Goal: Contribute content: Contribute content

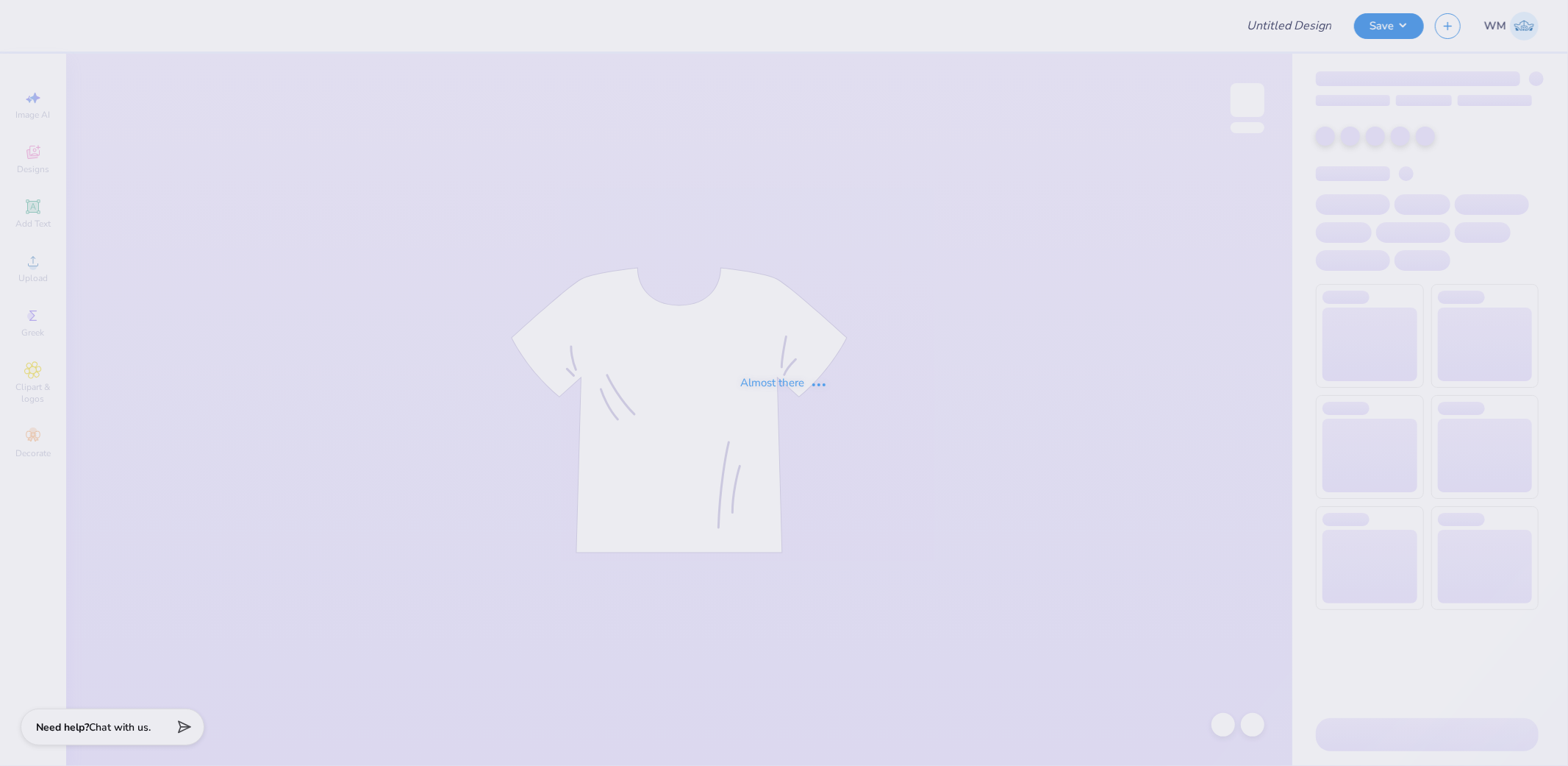
type input "Athletic EST"
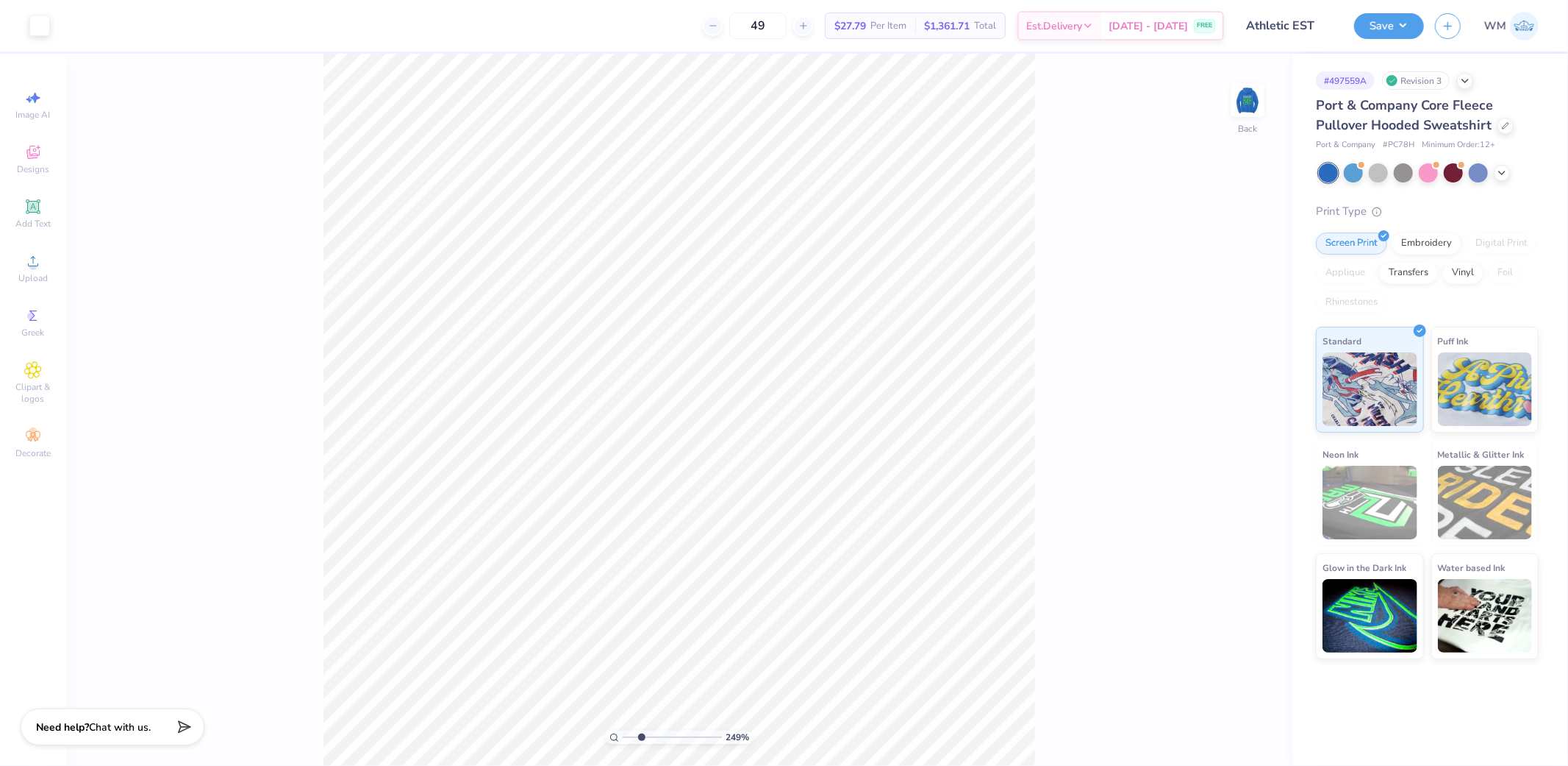
drag, startPoint x: 629, startPoint y: 736, endPoint x: 641, endPoint y: 736, distance: 12.0
click at [641, 736] on input "range" at bounding box center [672, 736] width 100 height 13
click at [611, 736] on circle at bounding box center [614, 736] width 7 height 7
type input "1"
click at [1252, 106] on img at bounding box center [1246, 100] width 59 height 59
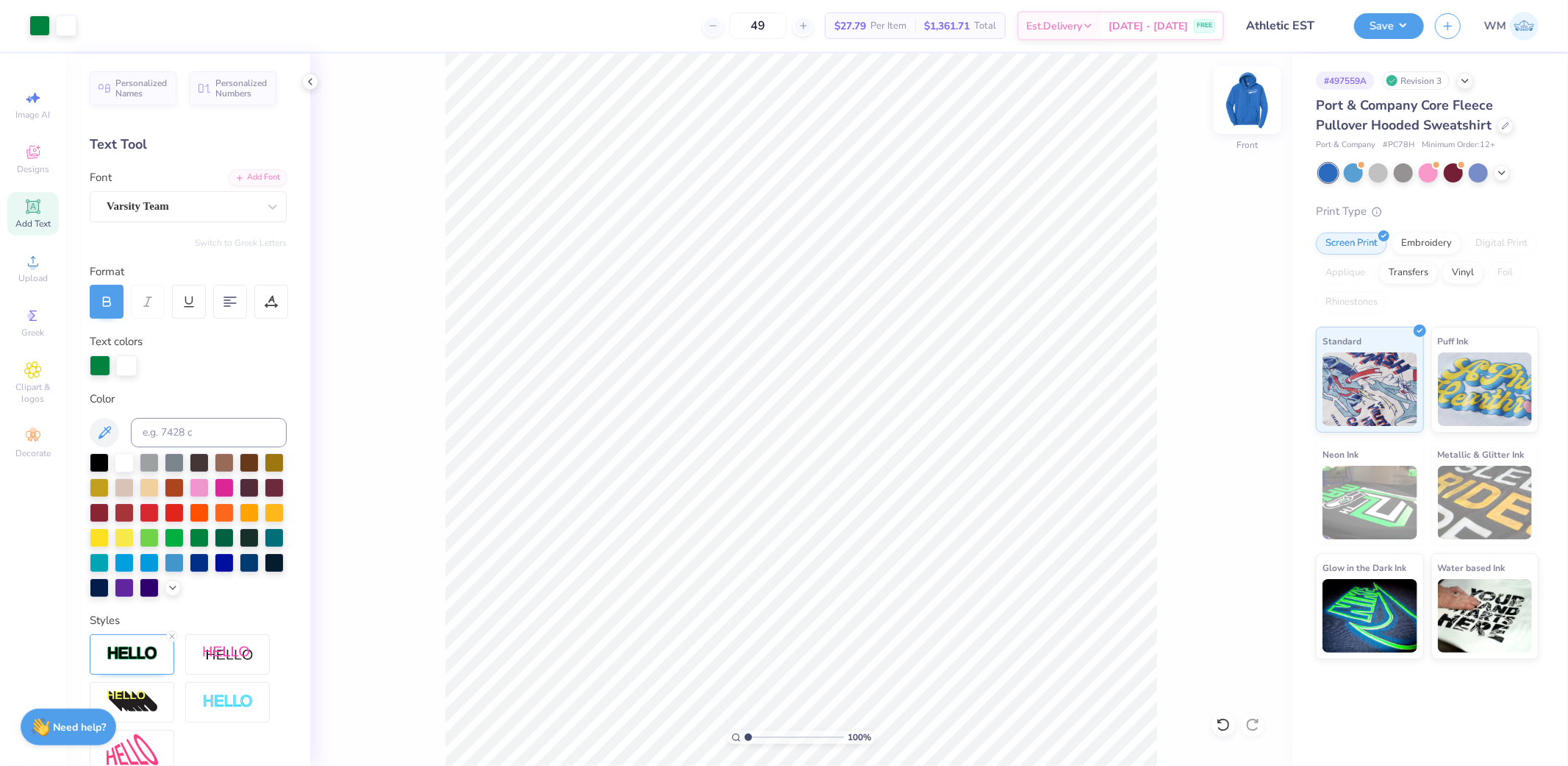
click at [1251, 104] on img at bounding box center [1246, 100] width 59 height 59
click at [1251, 103] on img at bounding box center [1246, 100] width 59 height 59
click at [38, 263] on icon at bounding box center [33, 261] width 18 height 18
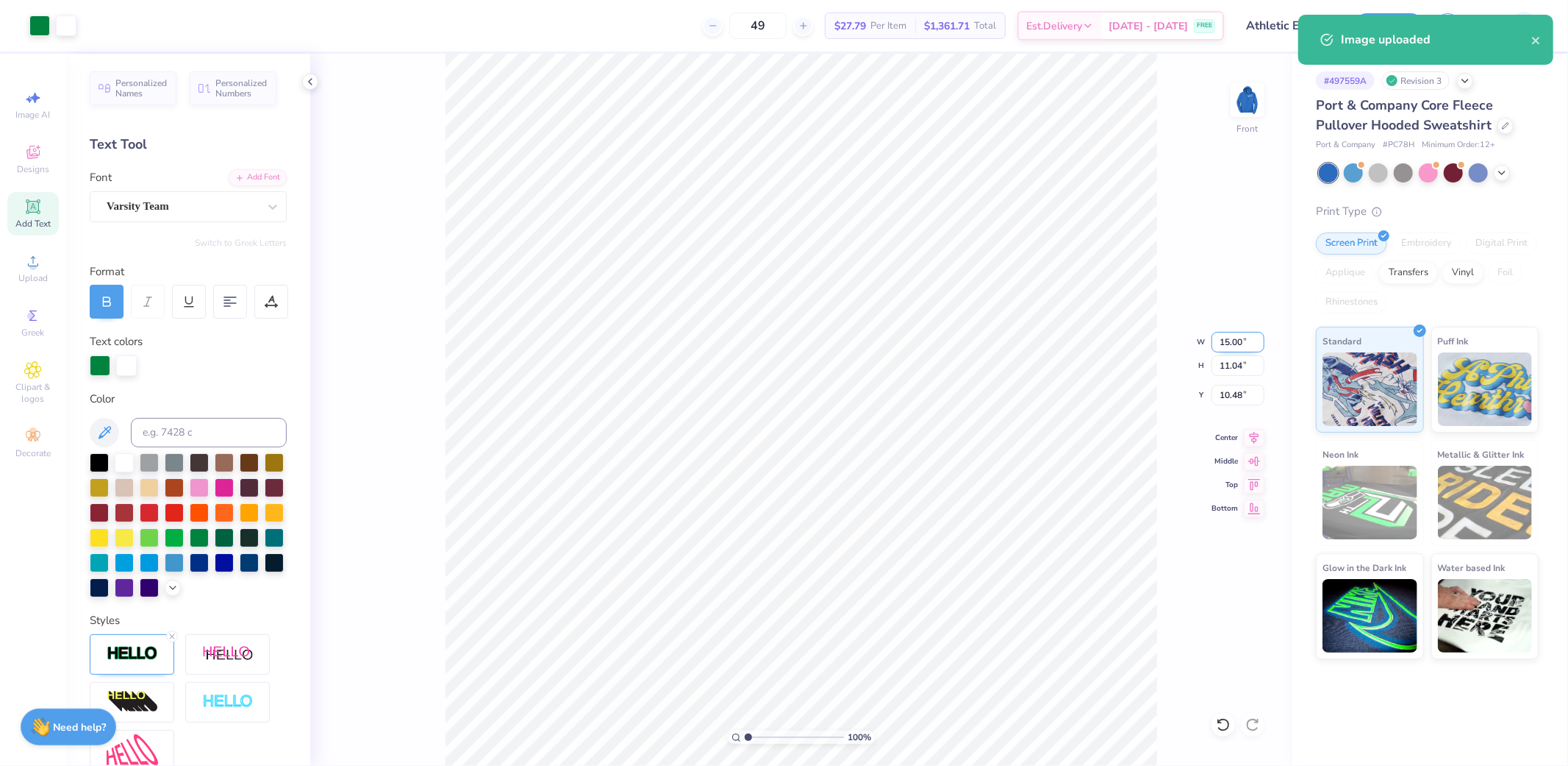
click at [1237, 344] on input "15.00" at bounding box center [1237, 342] width 53 height 21
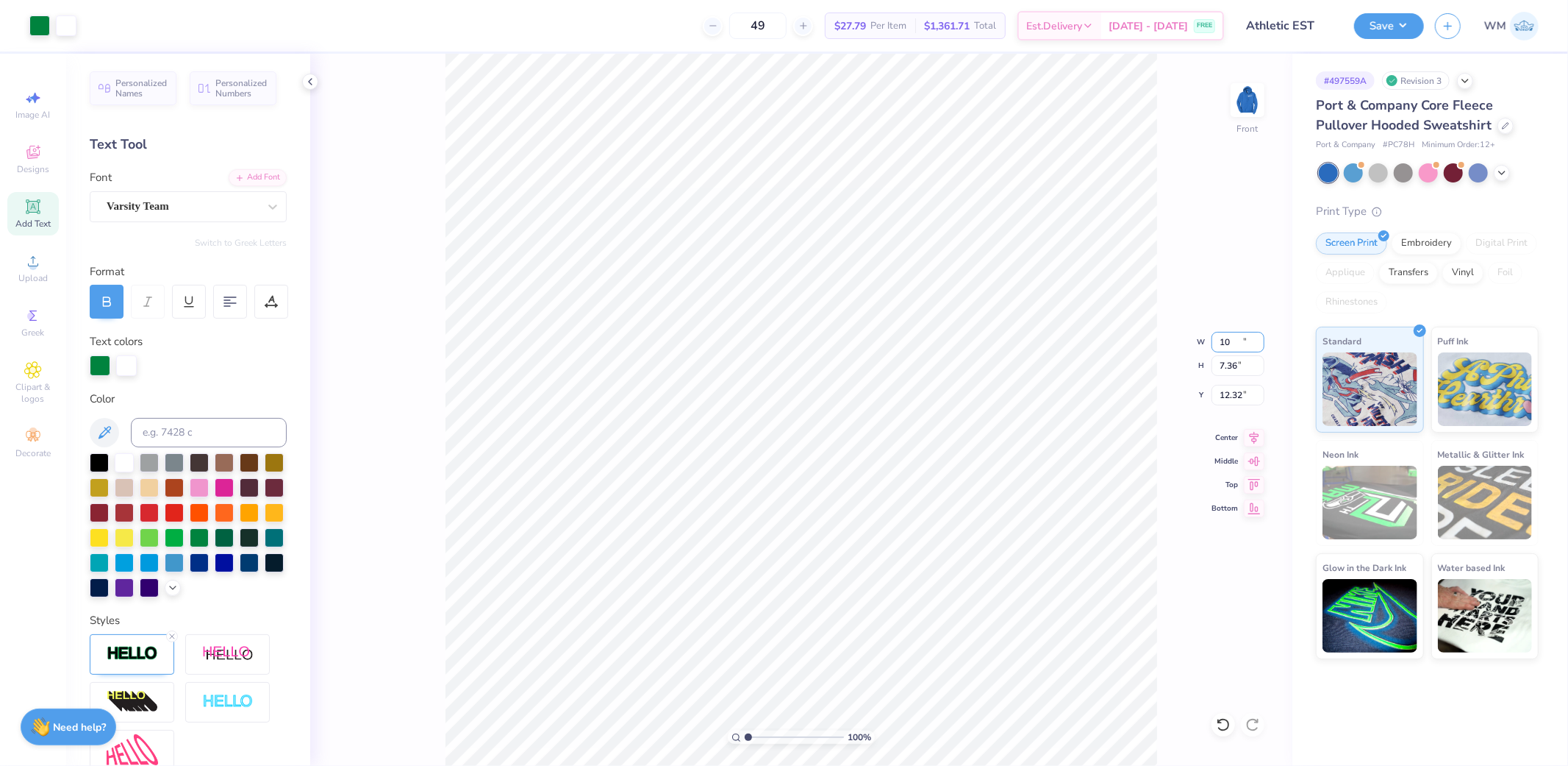
type input "10.00"
type input "7.36"
click at [1240, 398] on input "12.32" at bounding box center [1237, 394] width 53 height 21
type input "11.07"
click at [1242, 392] on input "7.75" at bounding box center [1237, 394] width 53 height 21
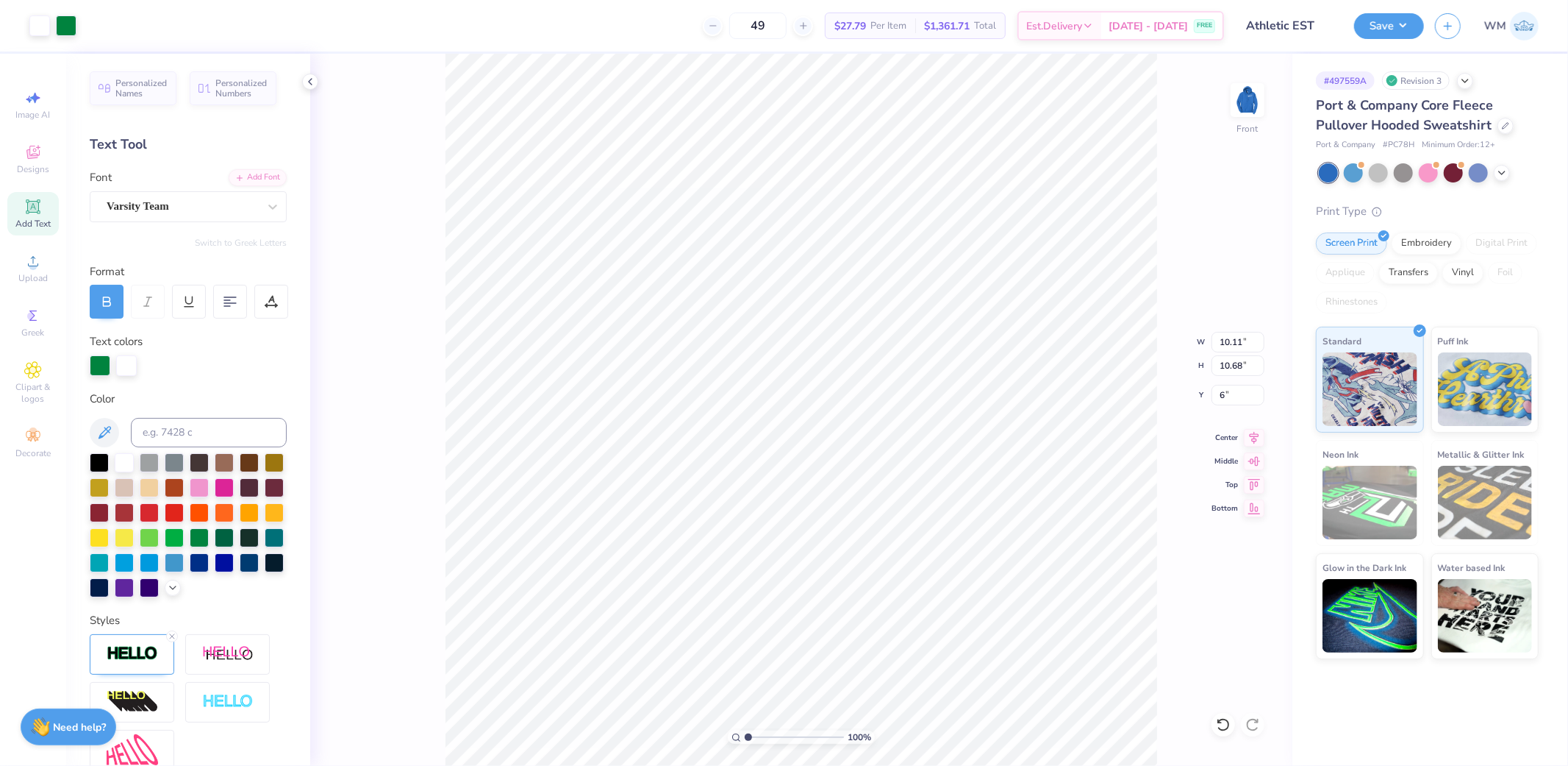
type input "6.00"
click at [1259, 103] on img at bounding box center [1246, 100] width 59 height 59
click at [1398, 32] on button "Save" at bounding box center [1389, 24] width 70 height 26
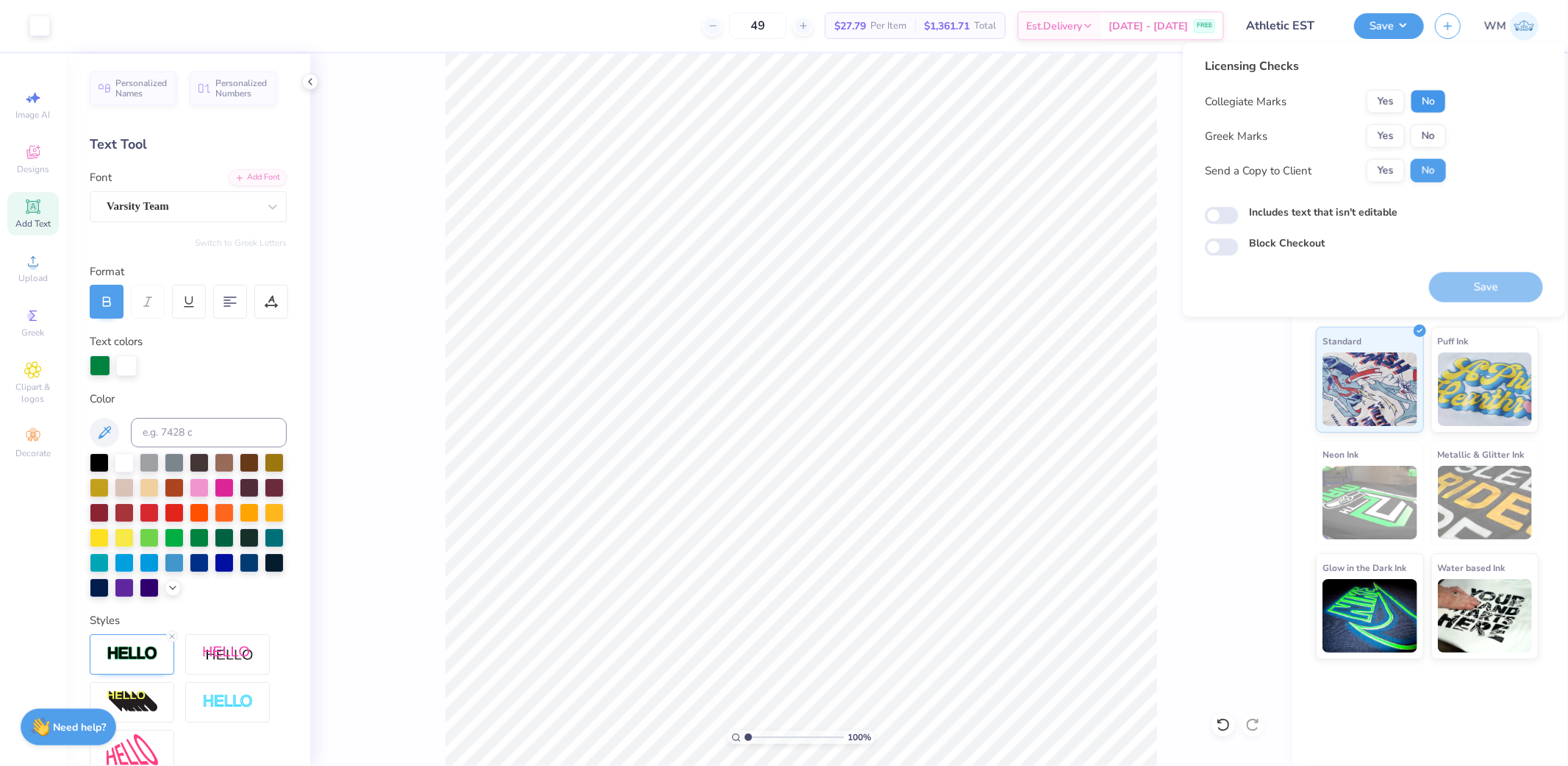
click at [1439, 100] on button "No" at bounding box center [1428, 102] width 35 height 24
click at [1438, 126] on button "No" at bounding box center [1428, 136] width 35 height 24
click at [1225, 211] on input "Includes text that isn't editable" at bounding box center [1222, 215] width 34 height 18
checkbox input "true"
click at [1386, 169] on button "Yes" at bounding box center [1386, 170] width 38 height 24
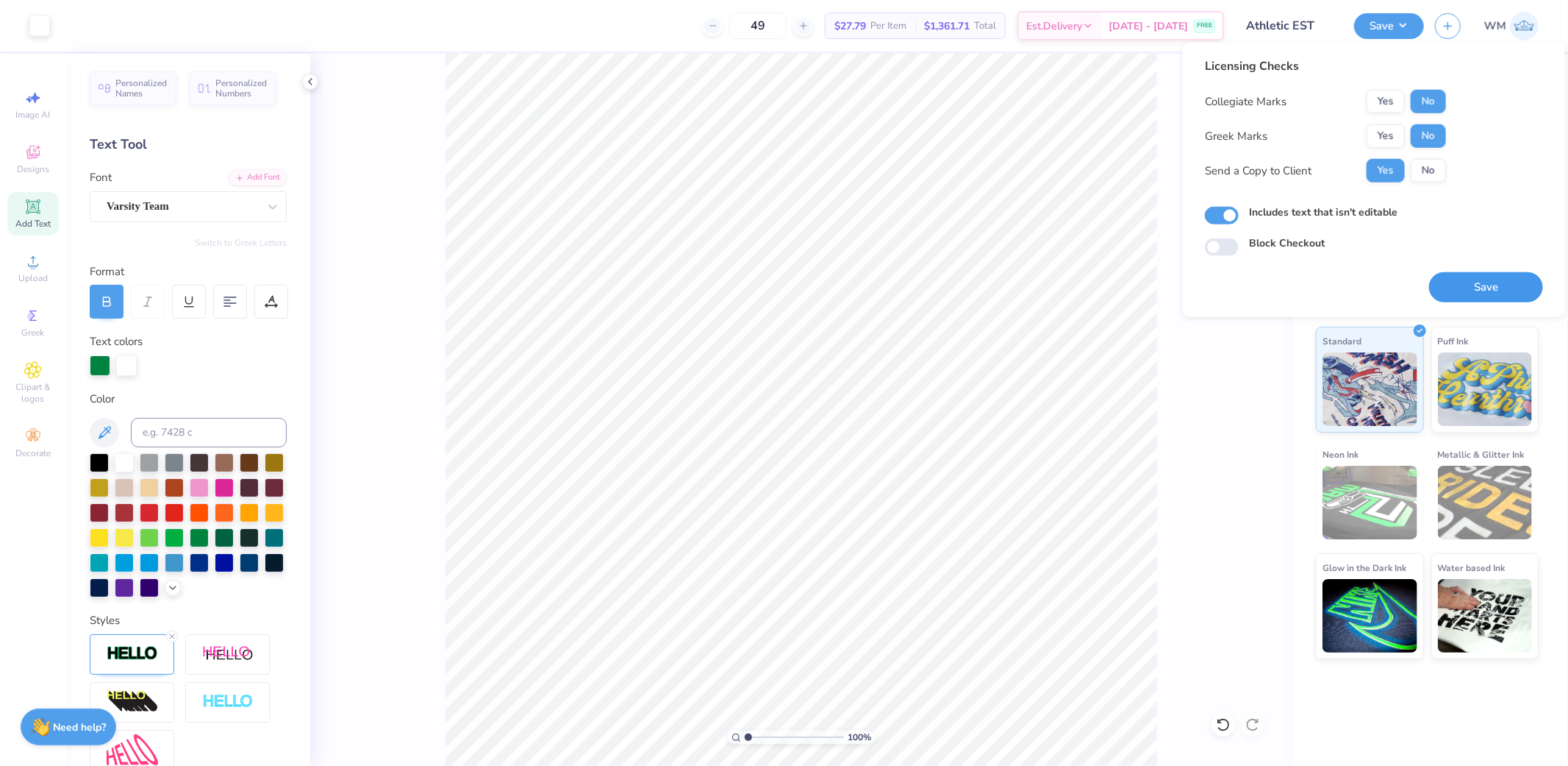
click at [1486, 288] on button "Save" at bounding box center [1485, 287] width 113 height 30
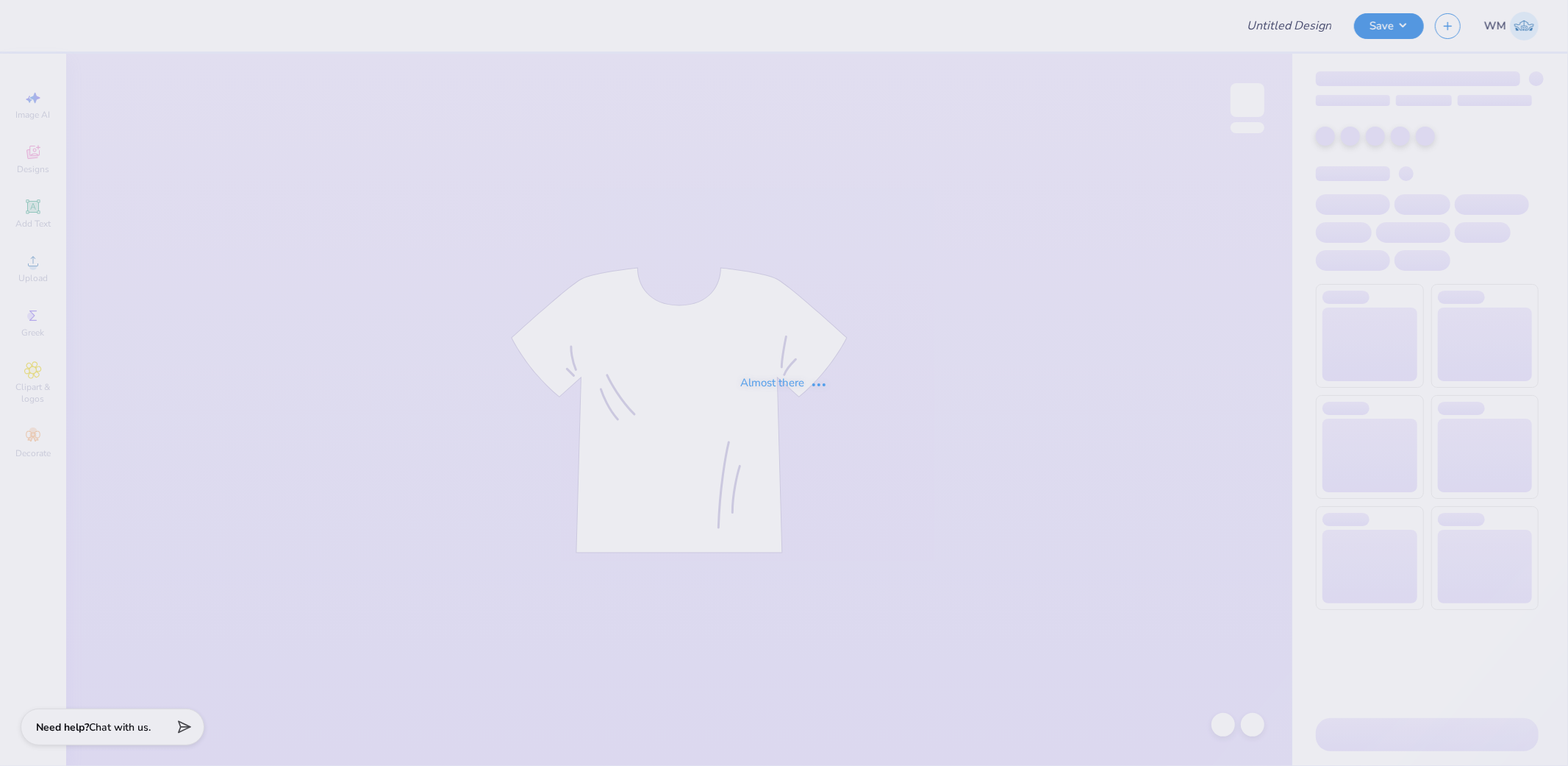
type input "UPenn ZBT Rush Merch"
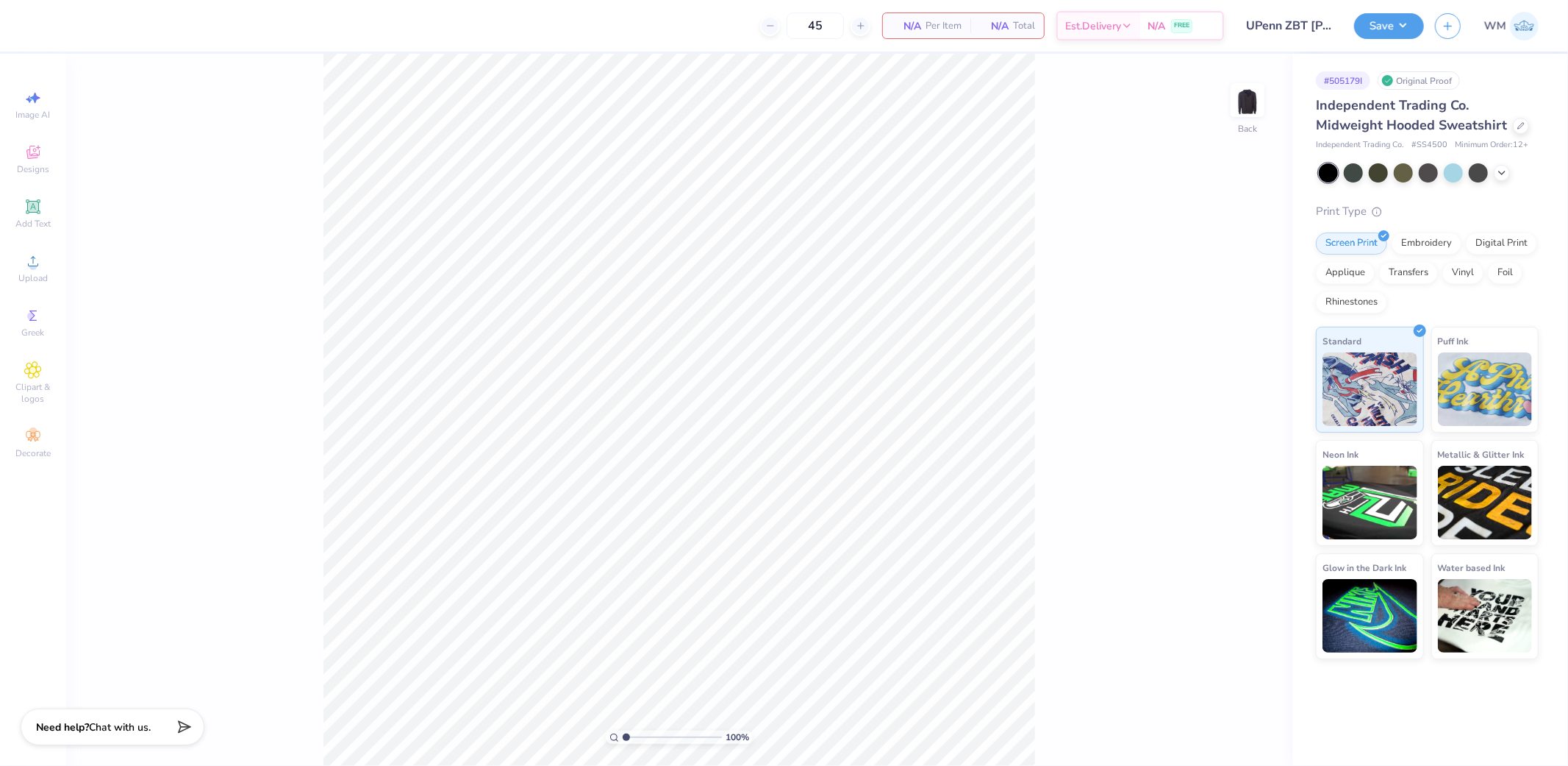
drag, startPoint x: 39, startPoint y: 215, endPoint x: 179, endPoint y: 211, distance: 140.1
click at [39, 215] on icon at bounding box center [33, 207] width 18 height 18
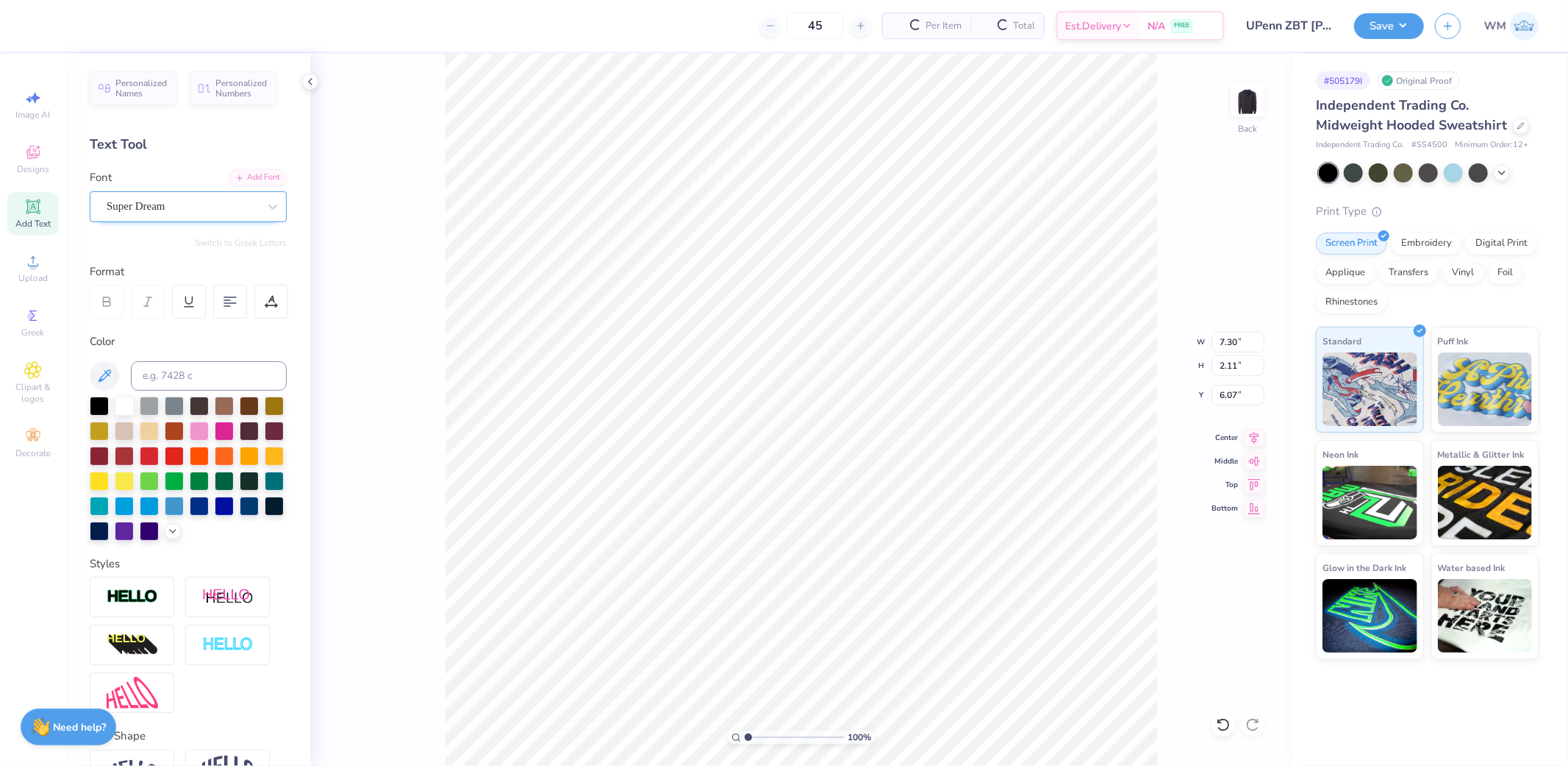
click at [177, 201] on div "Super Dream" at bounding box center [182, 206] width 154 height 23
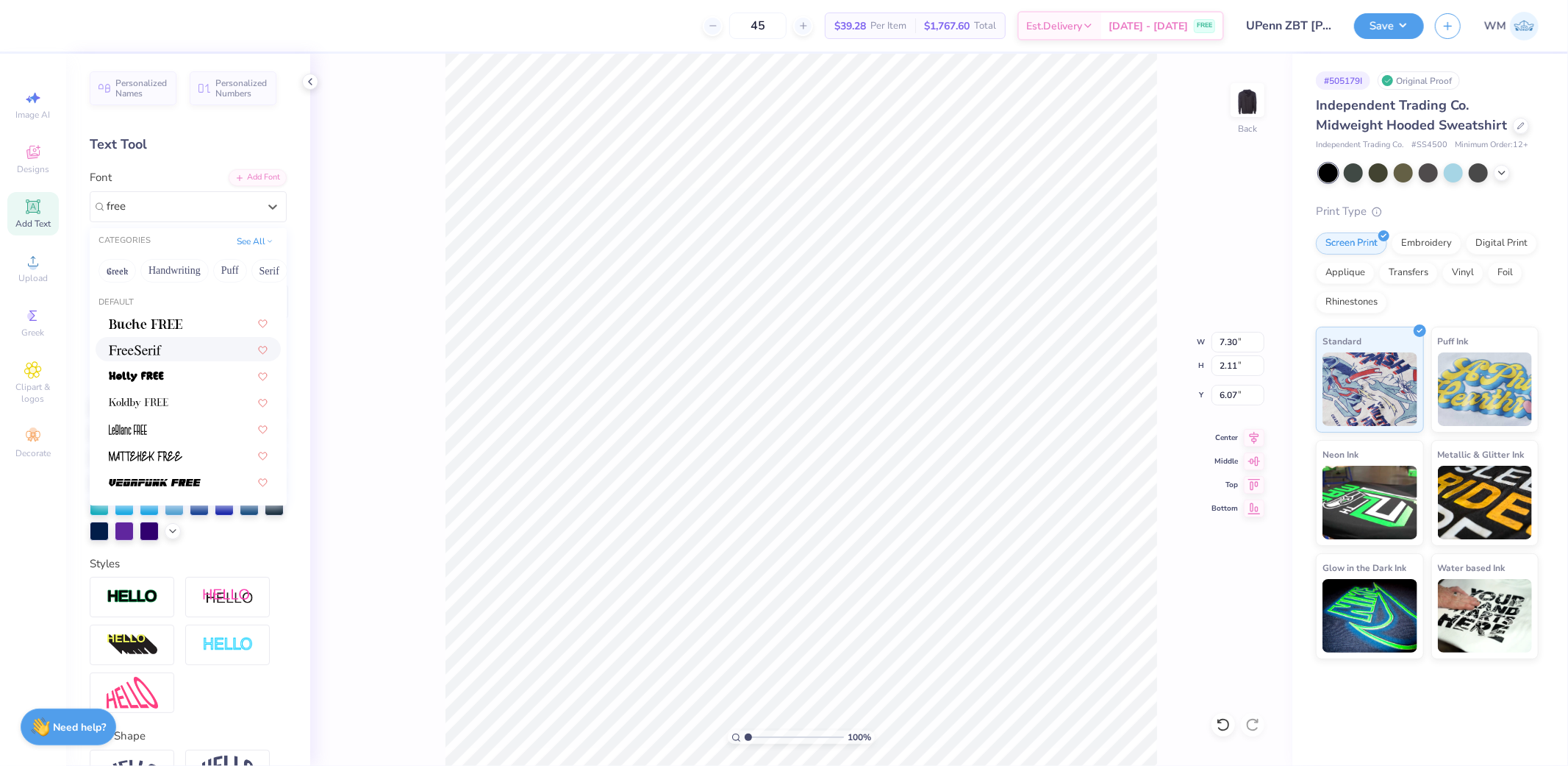
click at [144, 351] on img at bounding box center [134, 350] width 53 height 10
type input "free"
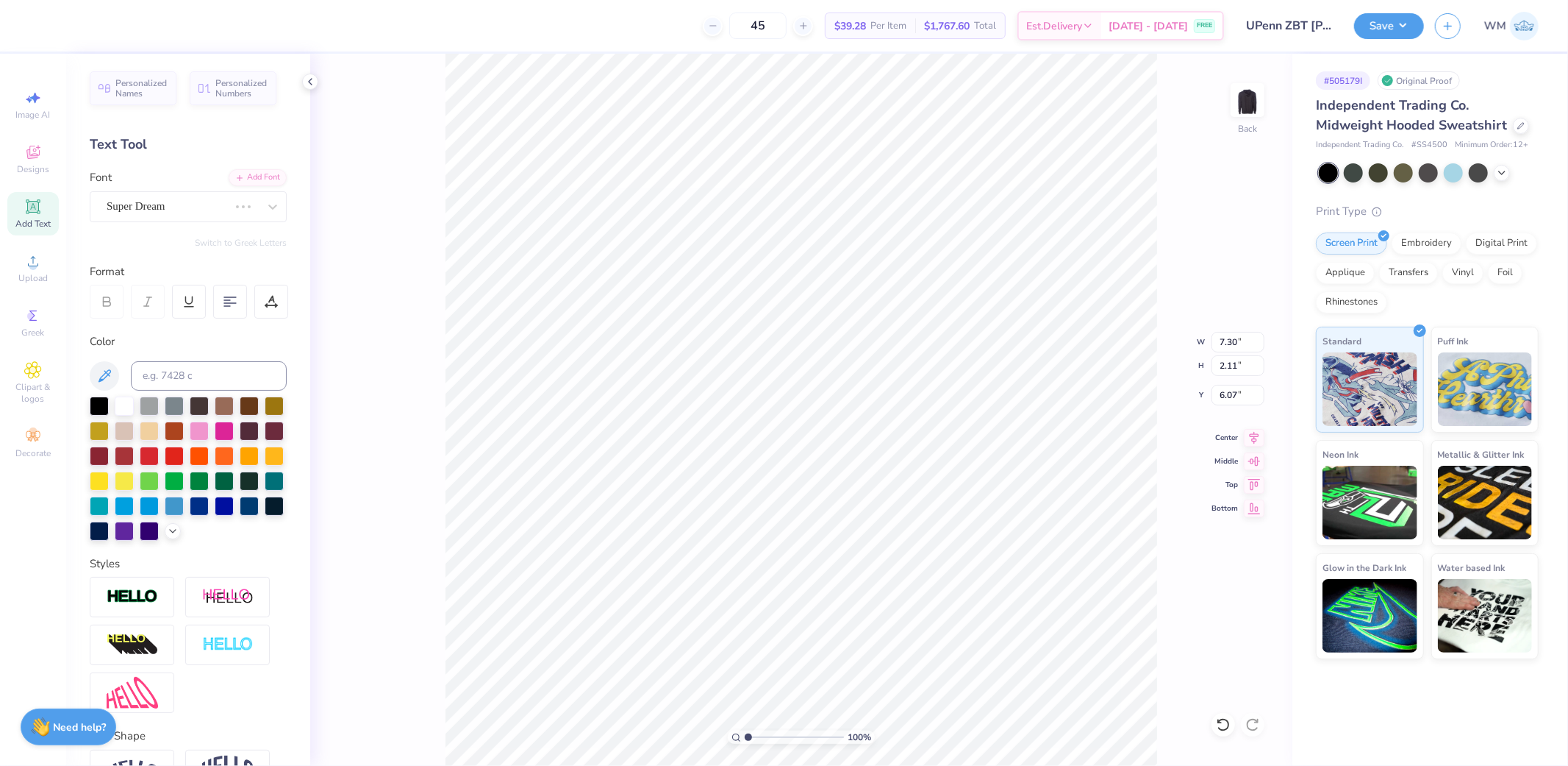
click at [104, 299] on icon at bounding box center [107, 299] width 7 height 4
click at [201, 206] on div "Super Dream" at bounding box center [168, 206] width 125 height 23
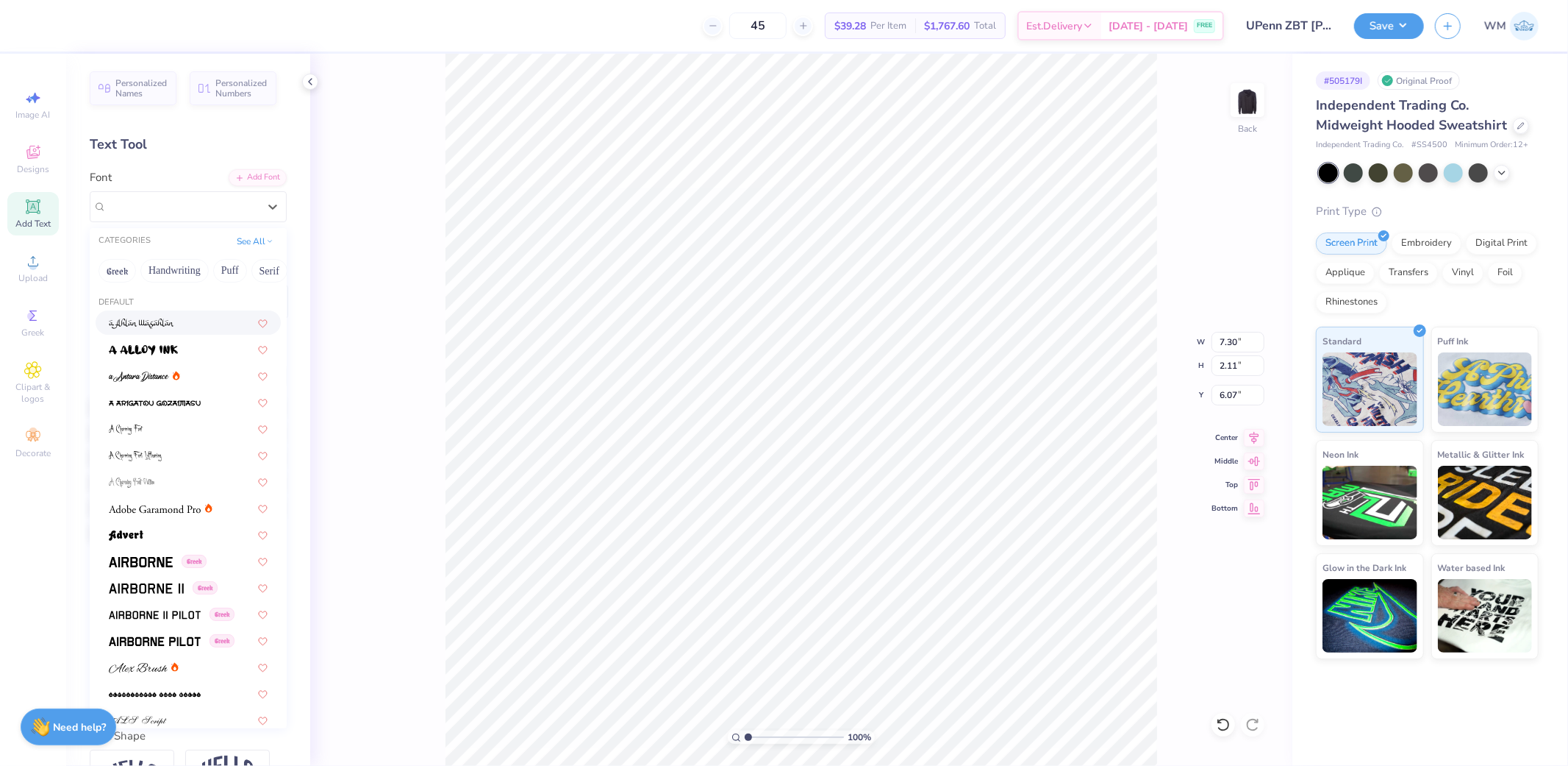
type input "7.45"
type input "2.00"
type input "6.13"
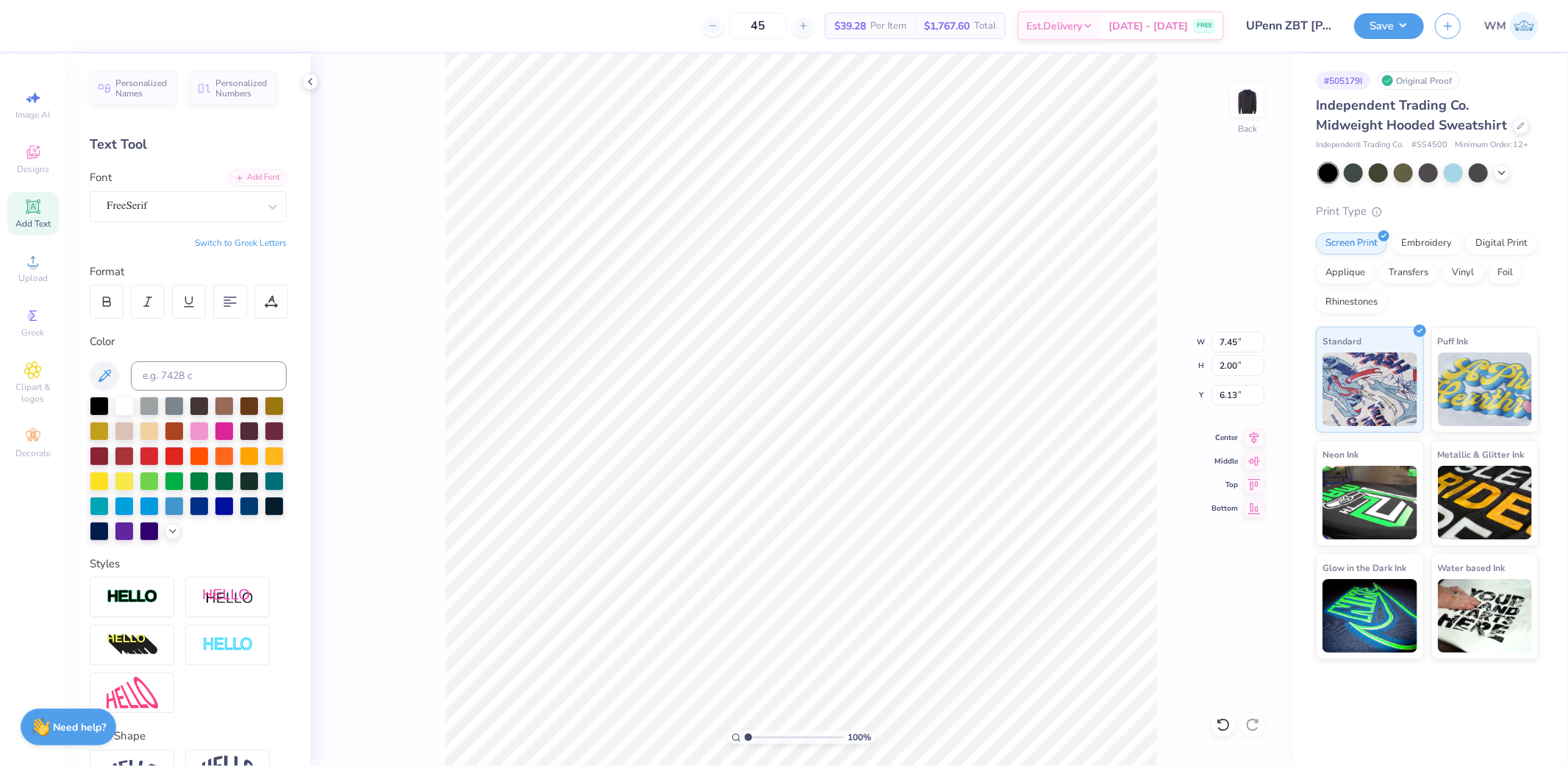
scroll to position [24, 1]
click at [100, 299] on icon at bounding box center [106, 301] width 13 height 13
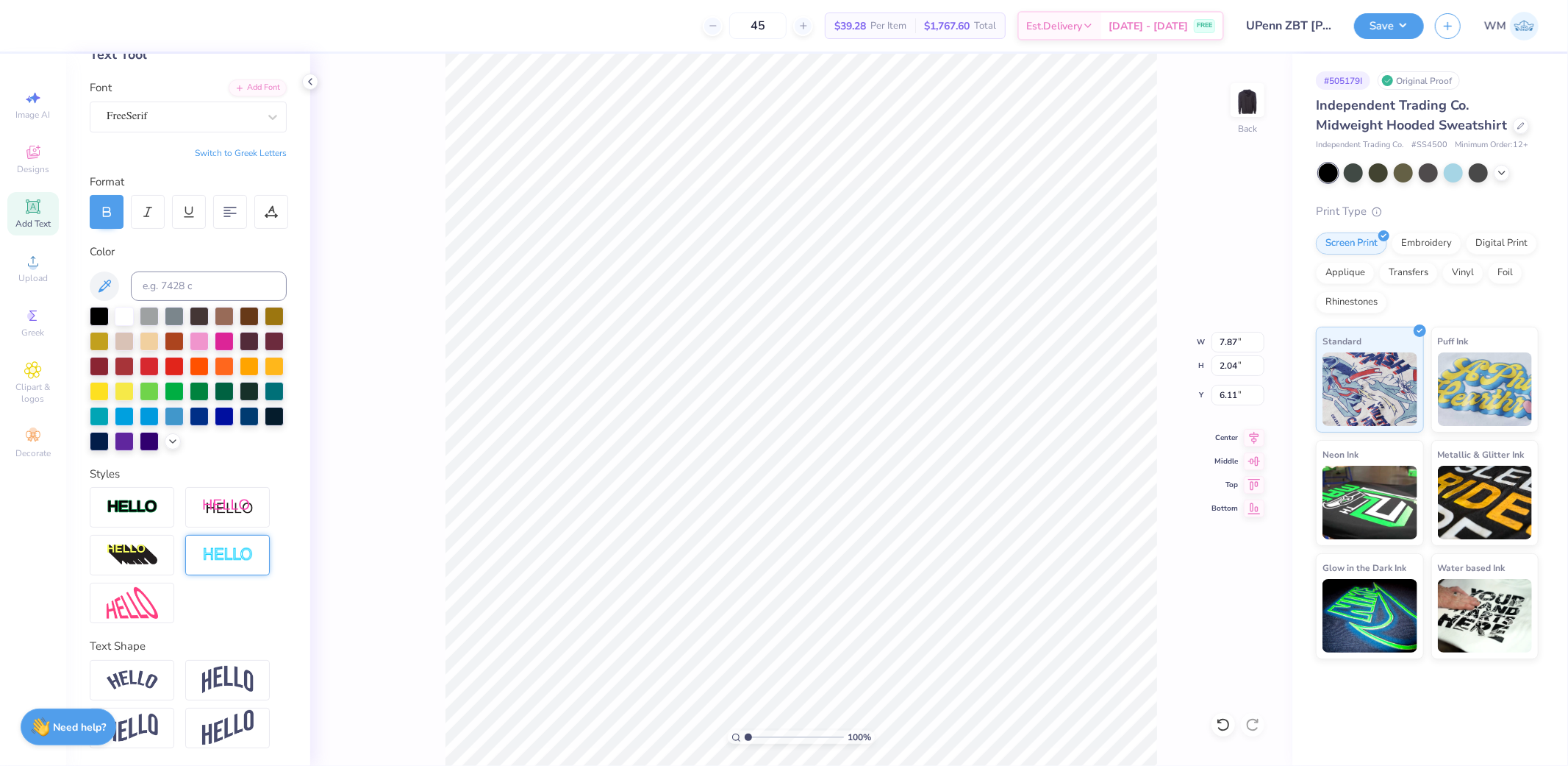
click at [237, 555] on img at bounding box center [228, 555] width 52 height 17
type input "7.91"
type input "2.08"
type input "6.09"
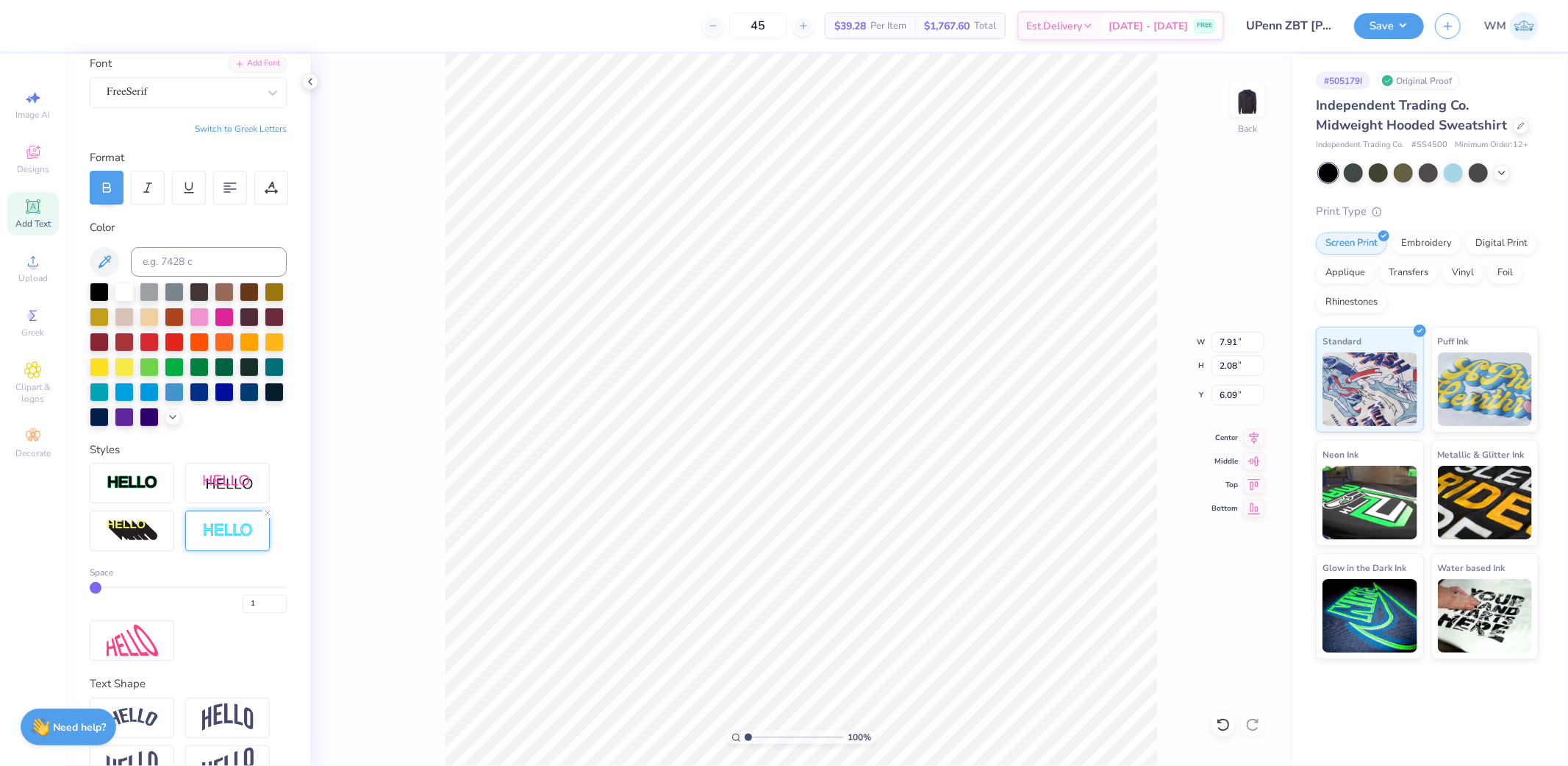
scroll to position [24, 6]
type textarea "ZBT"
click at [32, 271] on div "Upload" at bounding box center [33, 268] width 52 height 44
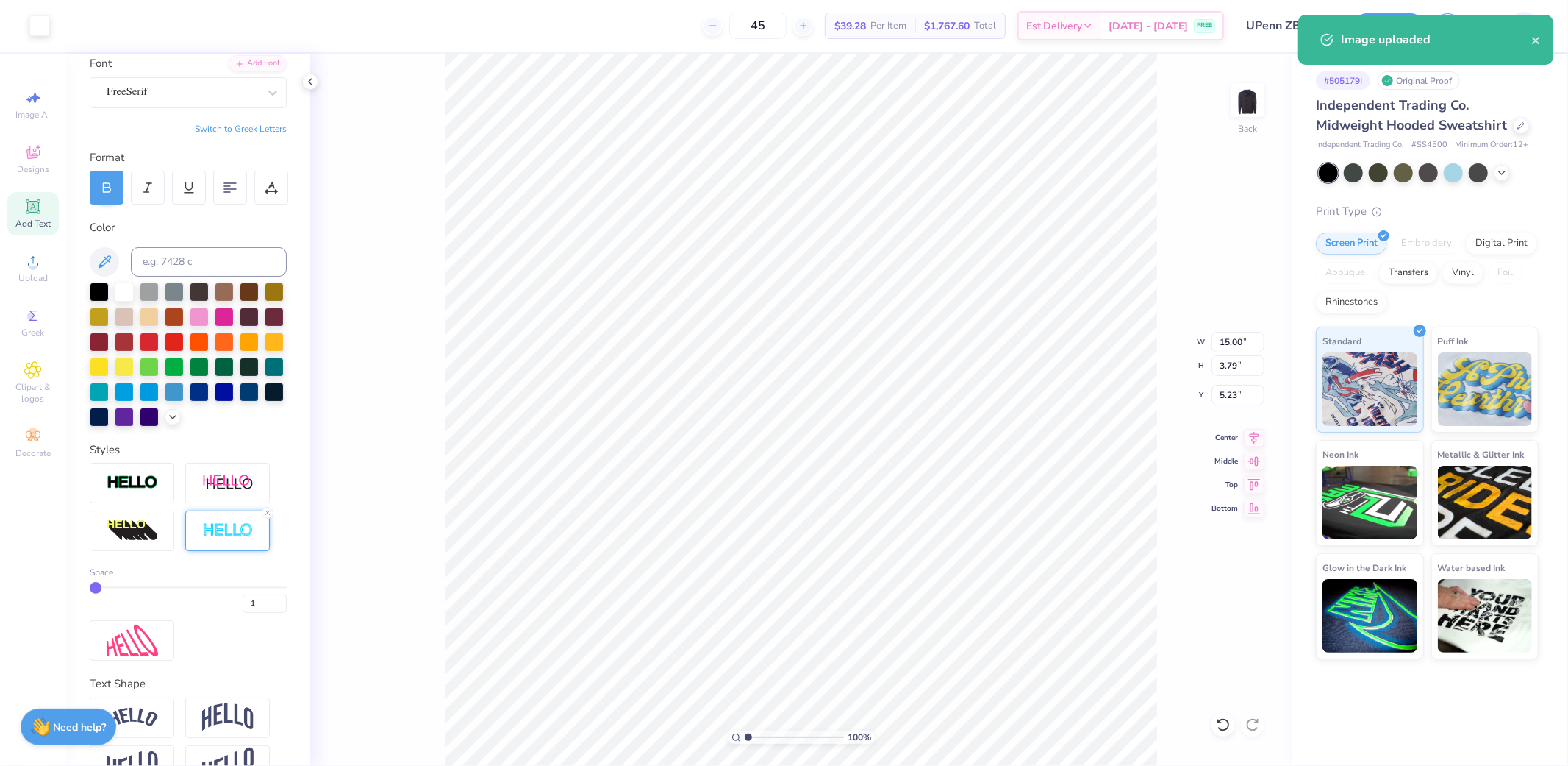
type input "5.60"
type input "1.42"
type input "7.61"
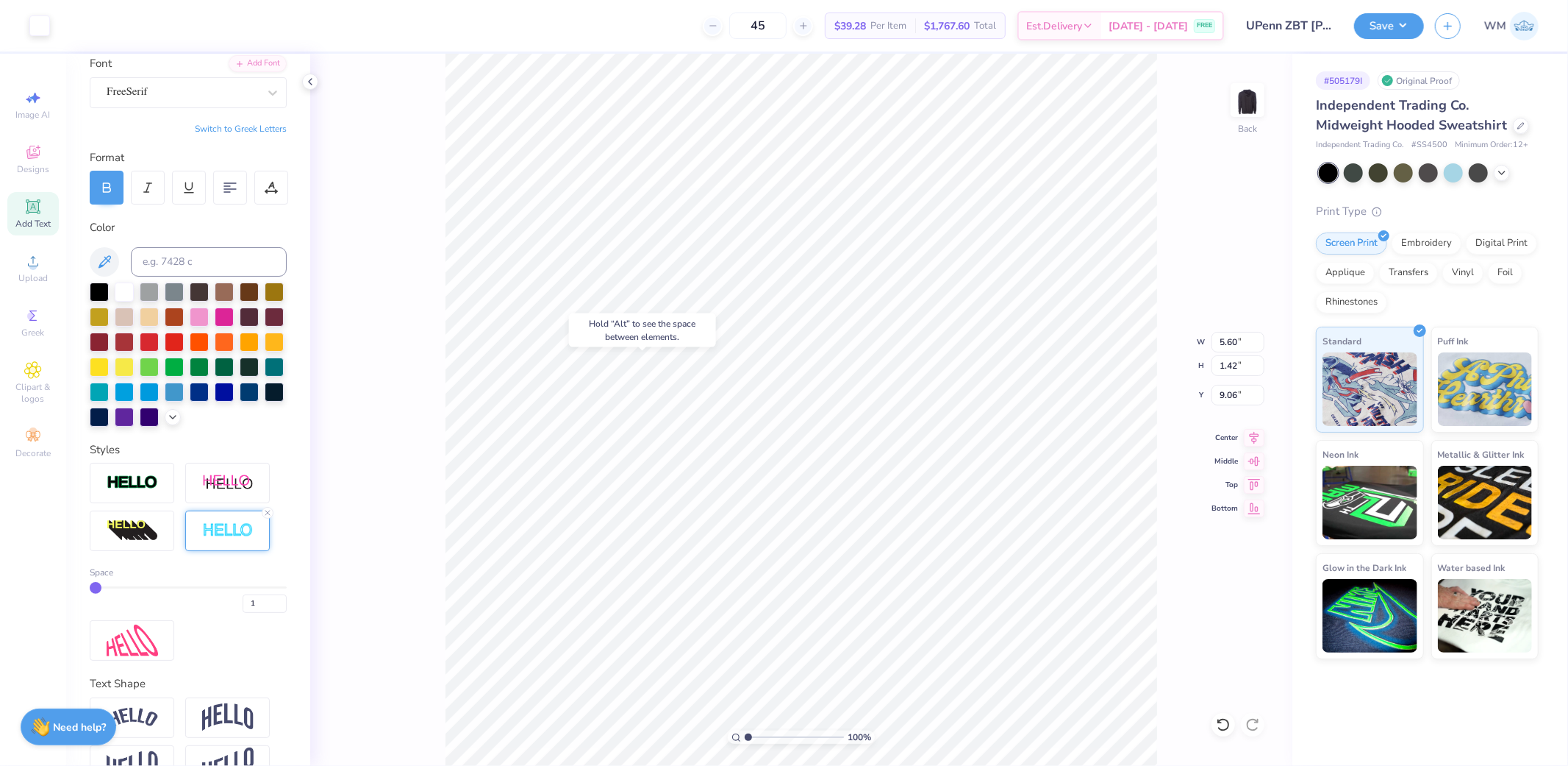
type input "9.06"
click at [1256, 435] on icon at bounding box center [1253, 435] width 21 height 18
type input "5.68"
type input "2.08"
type input "6.09"
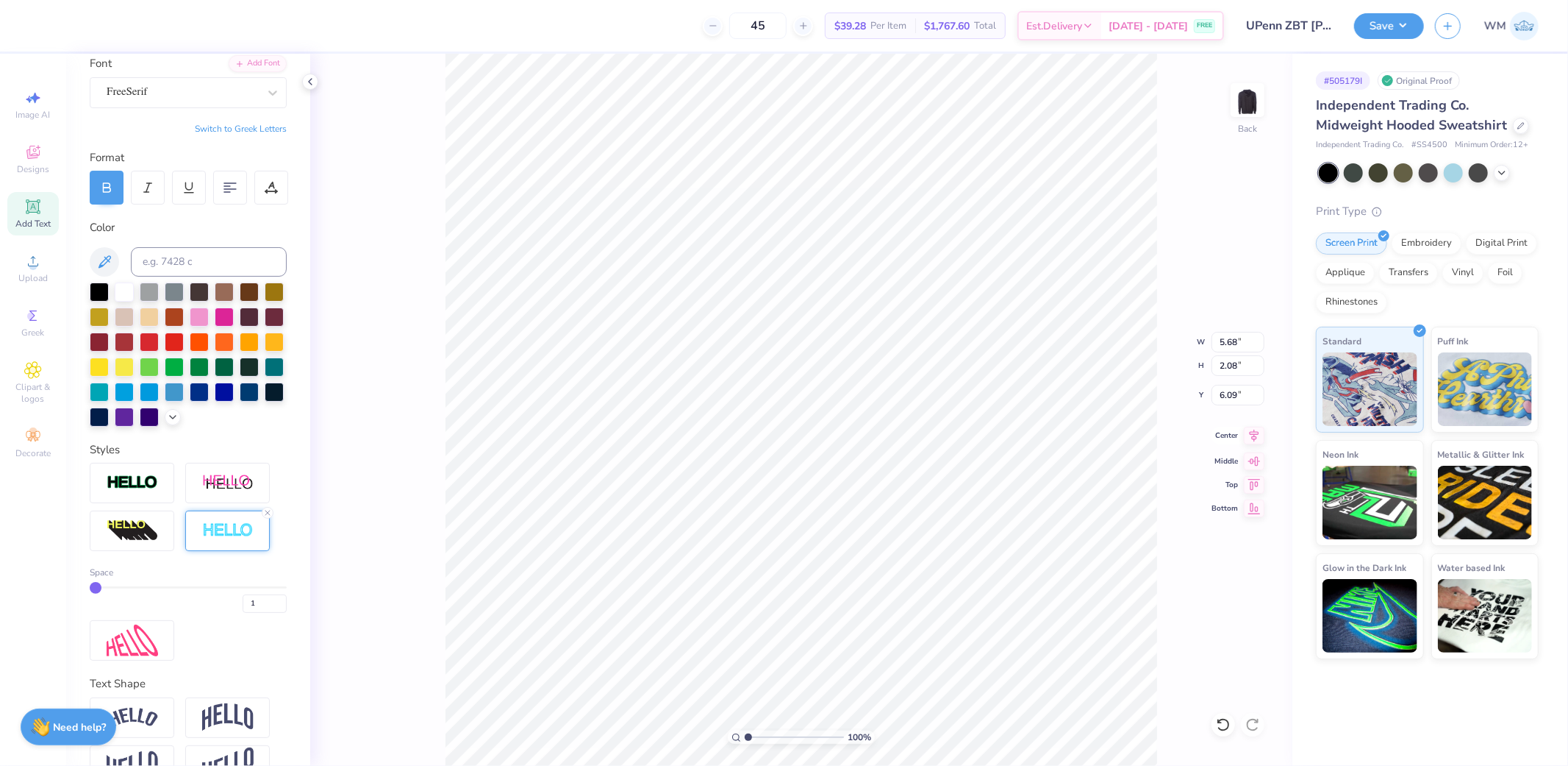
click at [1255, 430] on icon at bounding box center [1253, 435] width 21 height 18
drag, startPoint x: 749, startPoint y: 734, endPoint x: 767, endPoint y: 735, distance: 18.0
type input "2.88"
click at [767, 735] on input "range" at bounding box center [794, 736] width 100 height 13
type input "6.69"
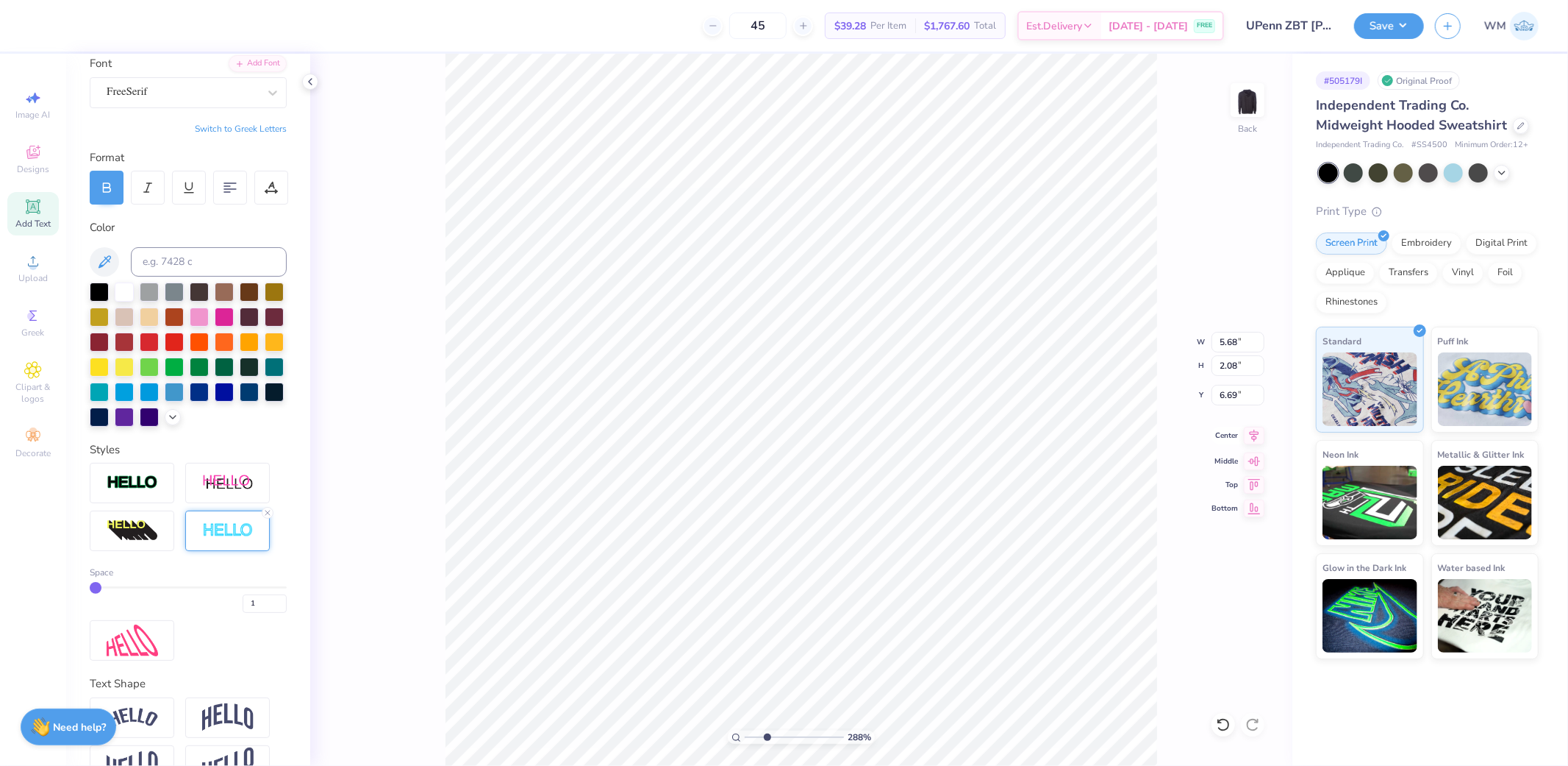
click at [1251, 437] on icon at bounding box center [1253, 435] width 21 height 18
click at [267, 613] on input "2" at bounding box center [265, 604] width 44 height 18
type input "3"
click at [267, 613] on input "3" at bounding box center [265, 604] width 44 height 18
type input "3"
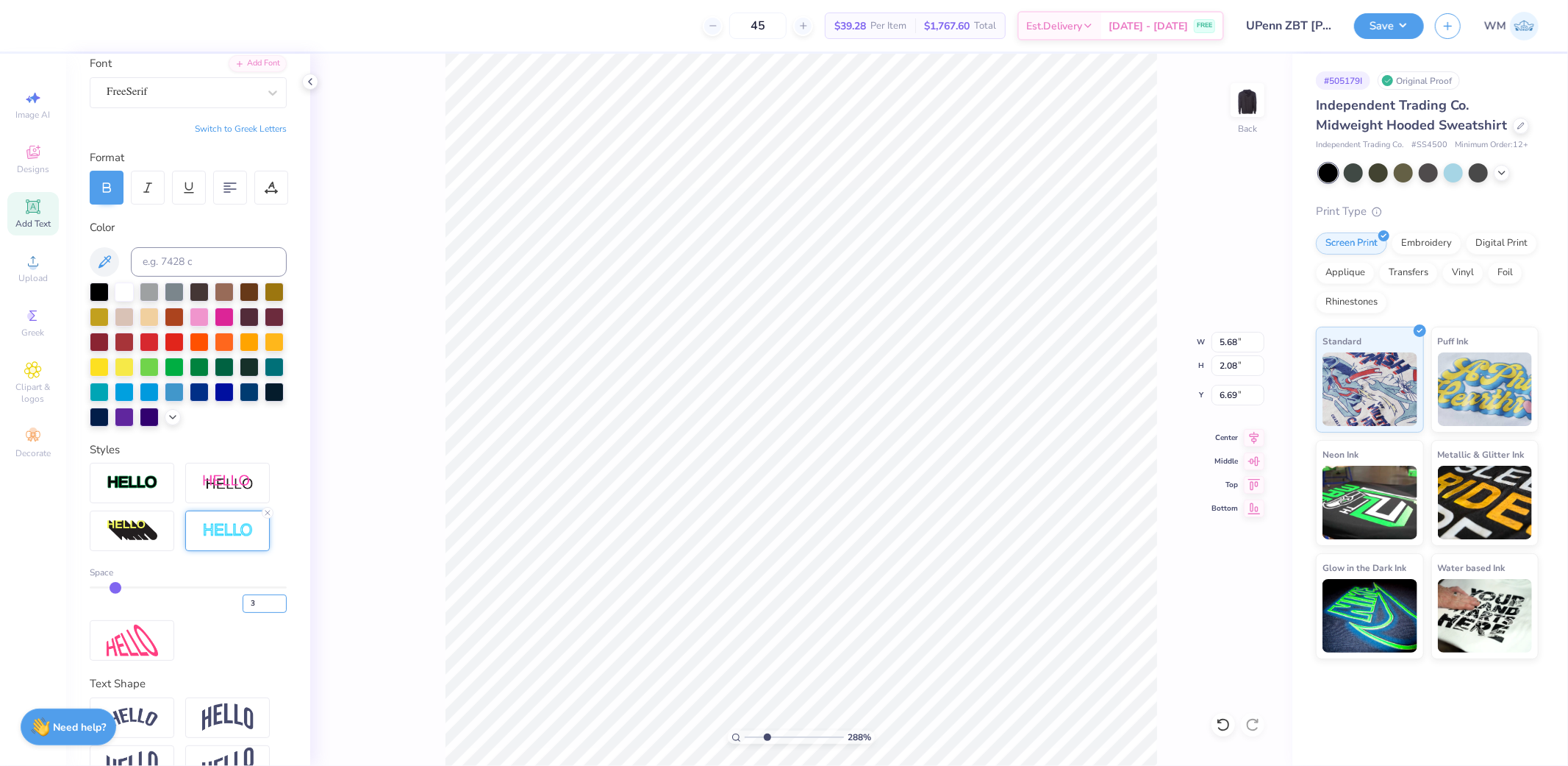
type input "5.76"
type input "2.16"
type input "6.65"
type input "2"
click at [267, 613] on input "2" at bounding box center [265, 604] width 44 height 18
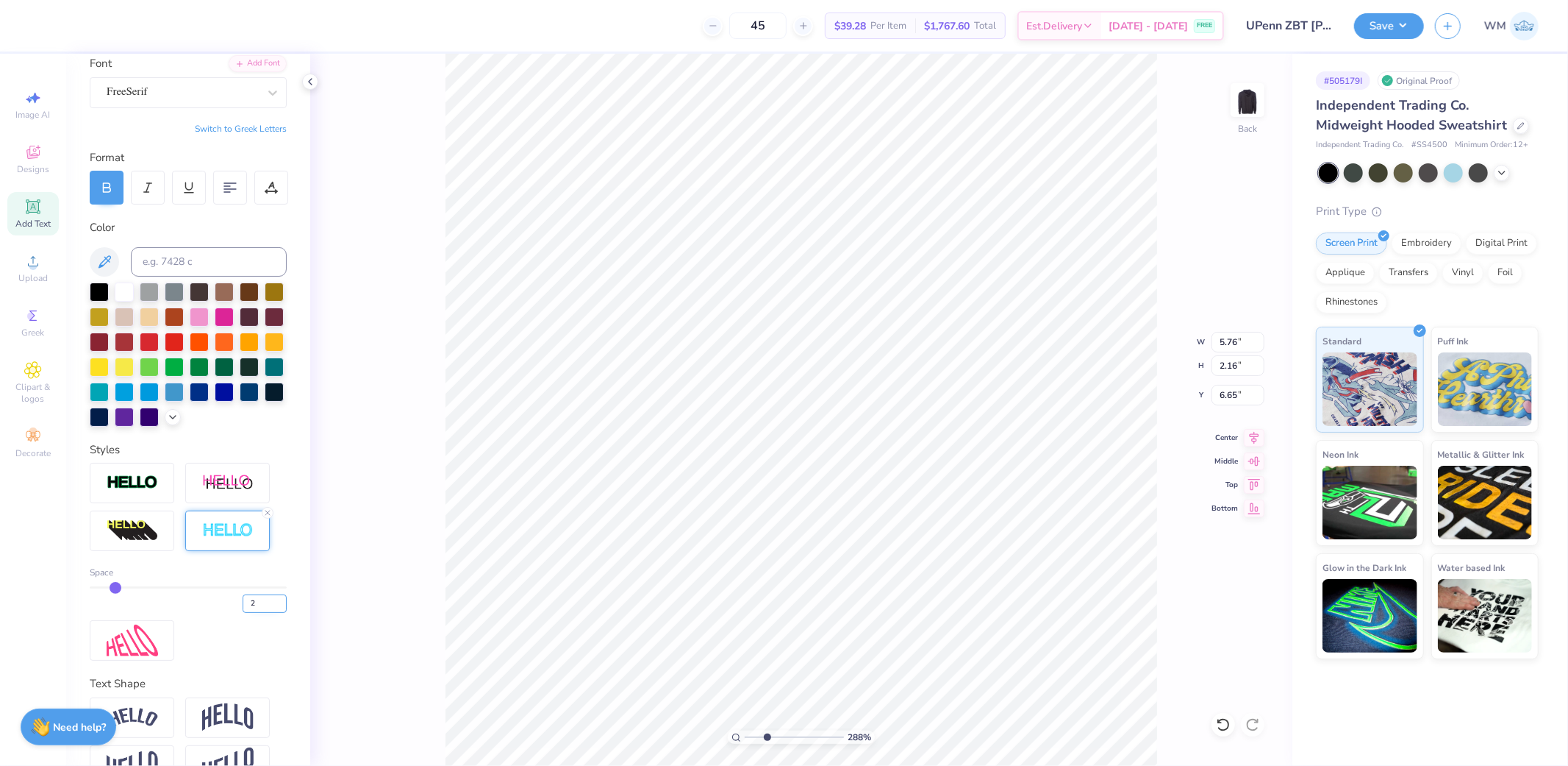
type input "2"
type input "5.72"
type input "2.12"
type input "6.67"
click at [1259, 441] on icon at bounding box center [1253, 435] width 21 height 18
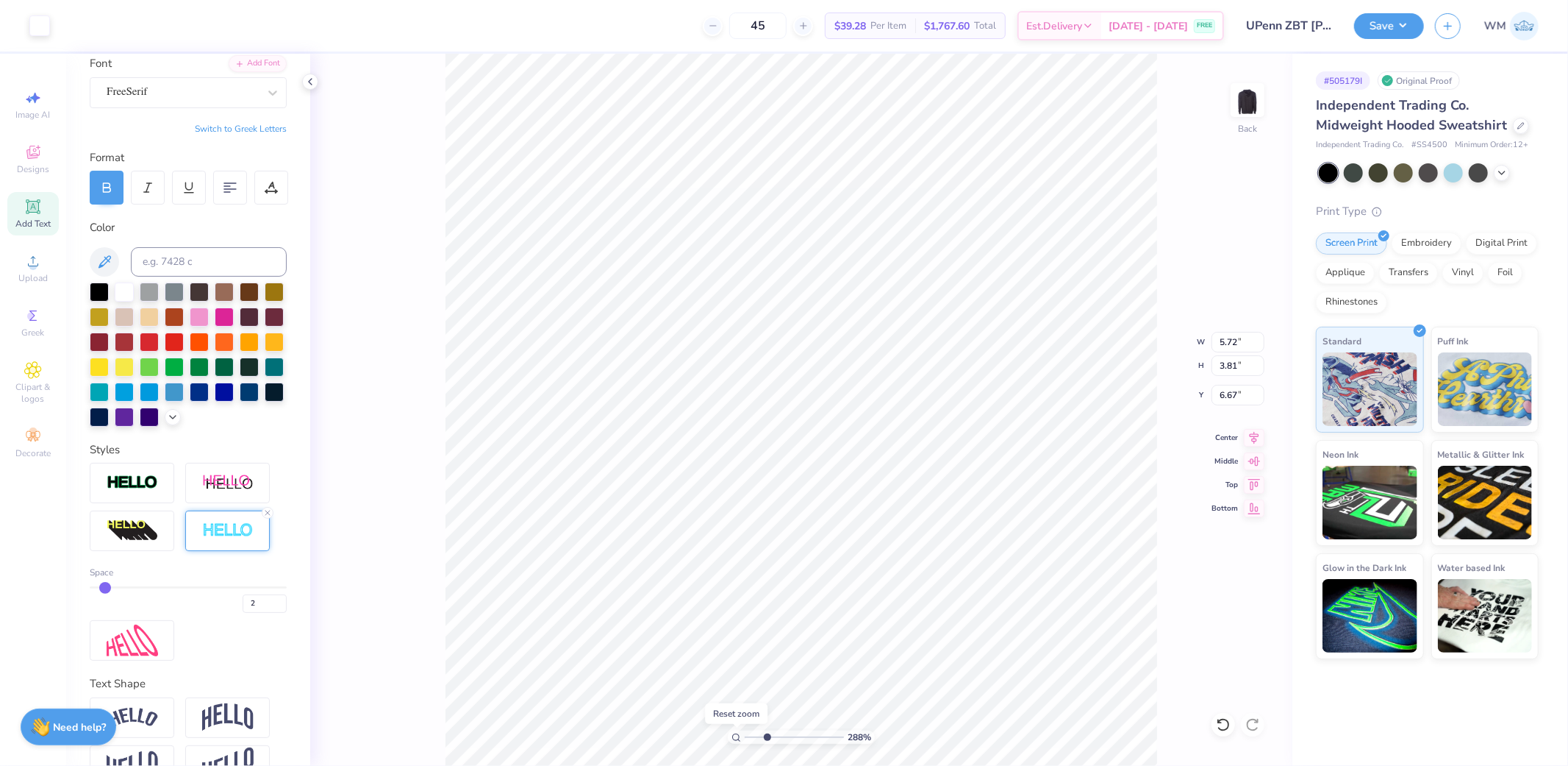
click at [738, 740] on icon at bounding box center [737, 737] width 10 height 10
type input "1"
click at [1233, 337] on input "5.72" at bounding box center [1237, 342] width 53 height 21
type input "3.50"
type input "2.33"
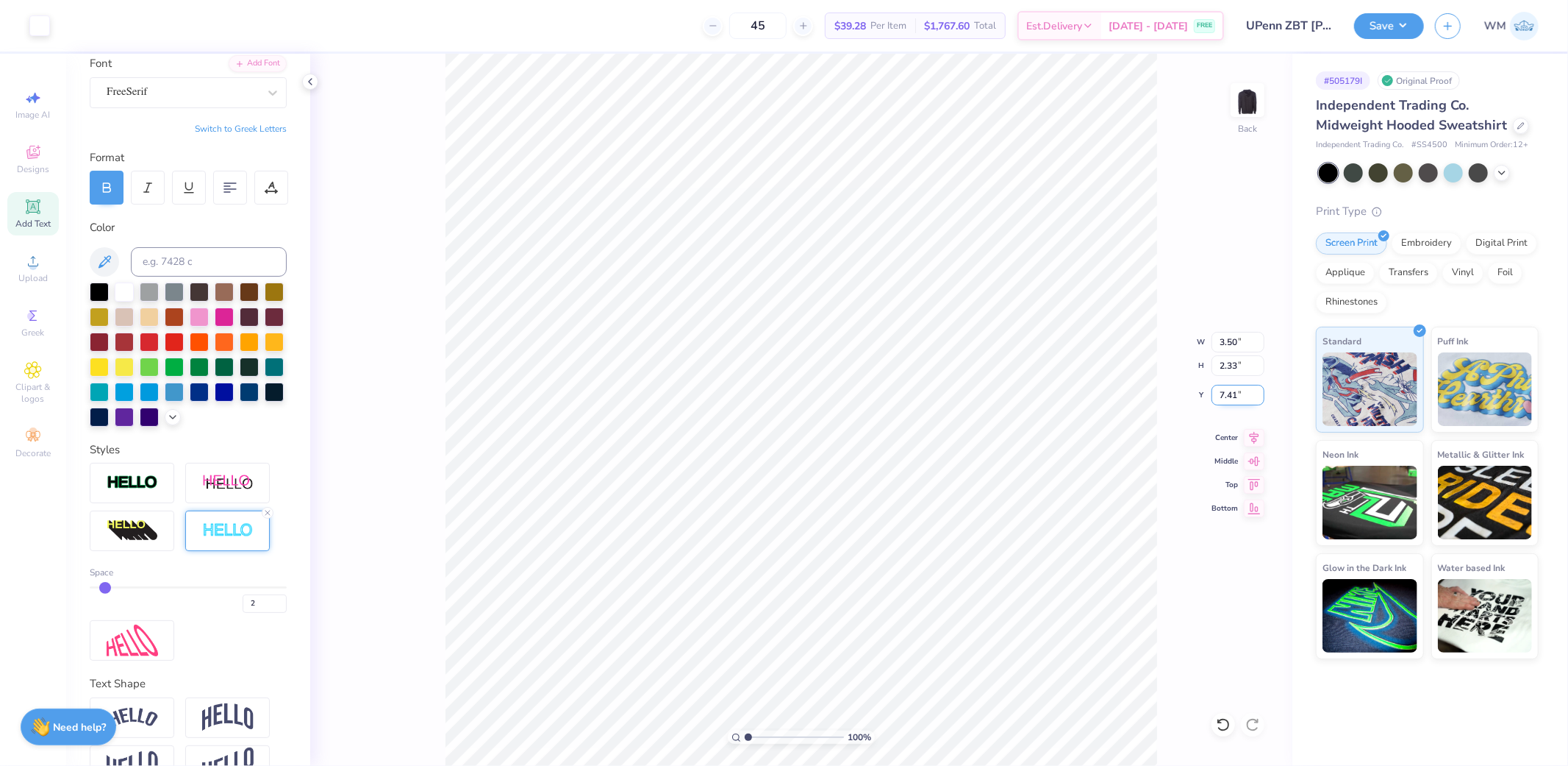
click at [1234, 395] on input "7.41" at bounding box center [1237, 394] width 53 height 21
type input "3.00"
click at [1249, 109] on img at bounding box center [1246, 100] width 59 height 59
click at [34, 266] on icon at bounding box center [33, 261] width 10 height 10
click at [1235, 363] on input "17.31" at bounding box center [1237, 366] width 53 height 21
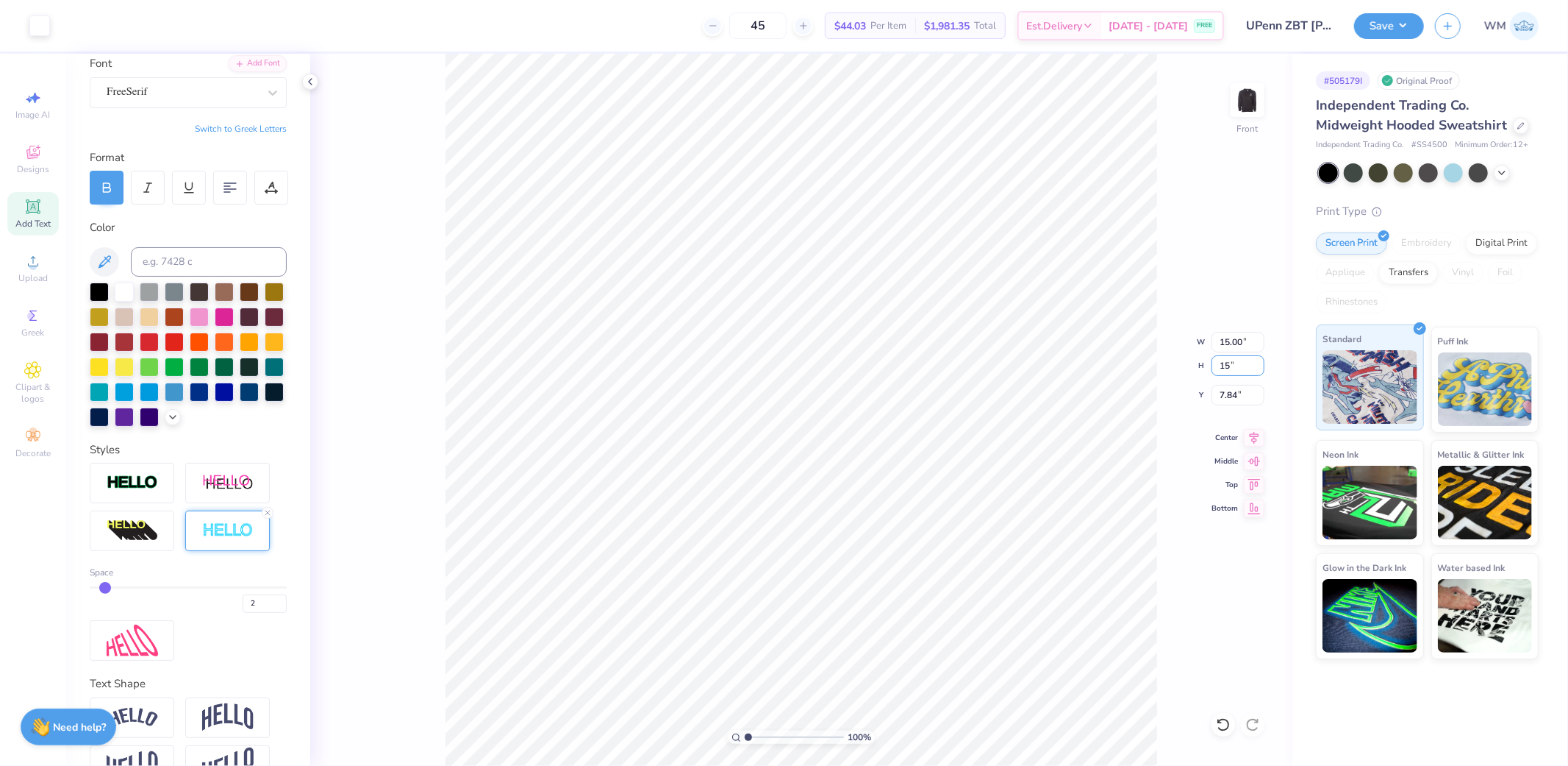
type input "15"
type input "13.00"
type input "15.00"
click at [1230, 398] on input "9.00" at bounding box center [1237, 394] width 53 height 21
type input "6.00"
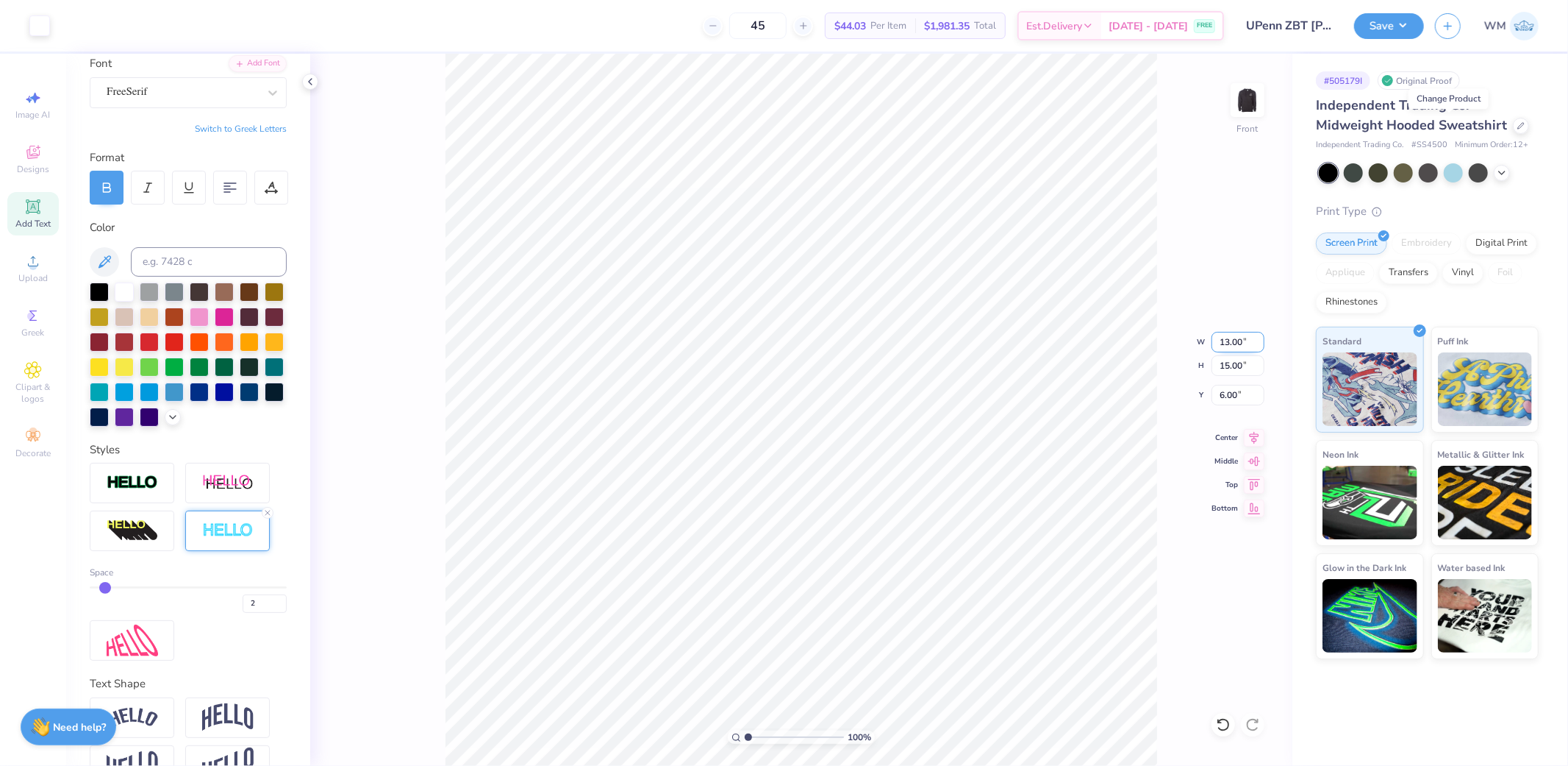
click at [1225, 341] on input "13.00" at bounding box center [1237, 342] width 53 height 21
type input "12.50"
type input "14.43"
click at [1237, 394] on input "6.29" at bounding box center [1237, 394] width 53 height 21
type input "6.00"
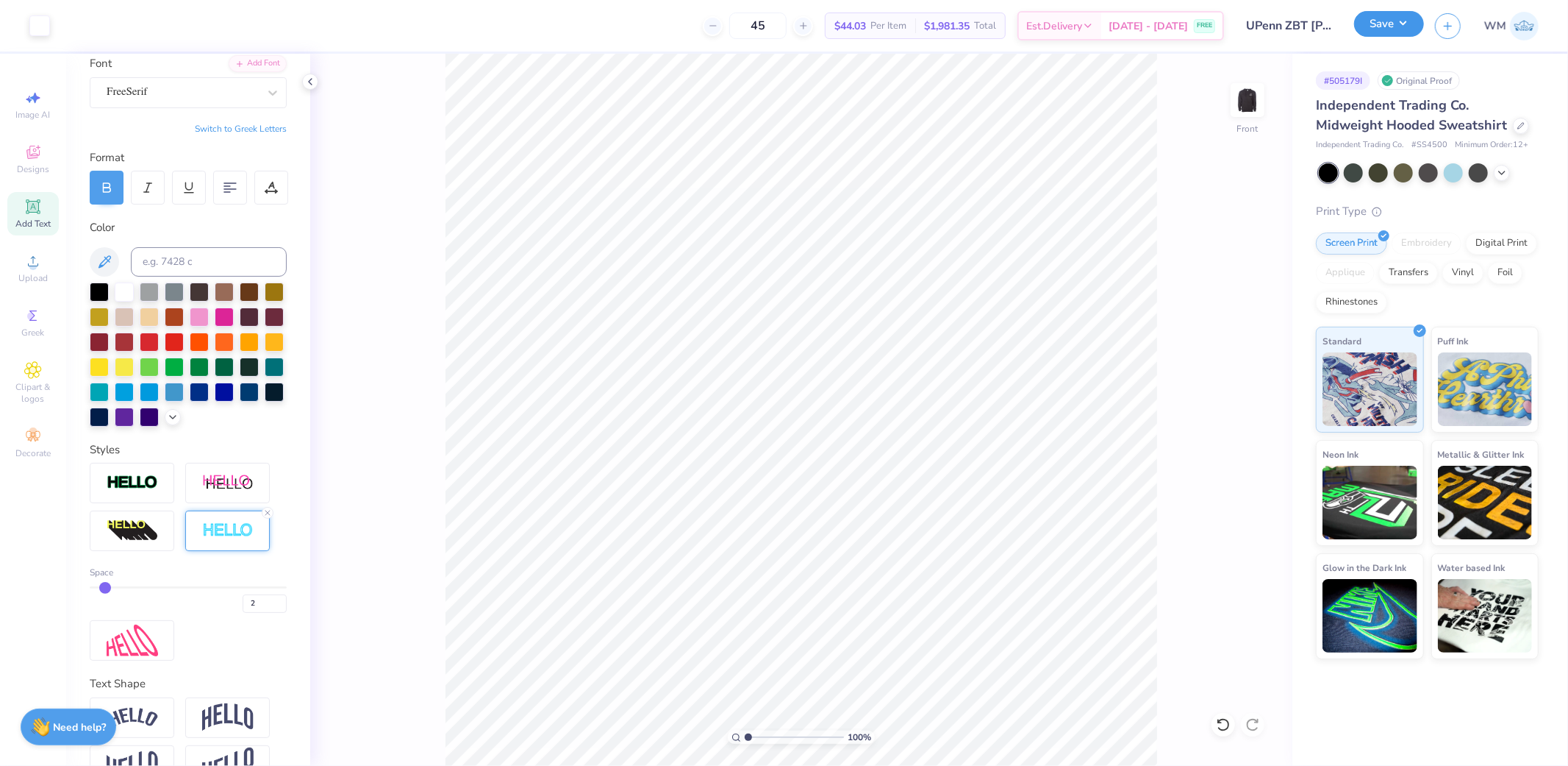
click at [1398, 27] on button "Save" at bounding box center [1389, 24] width 70 height 26
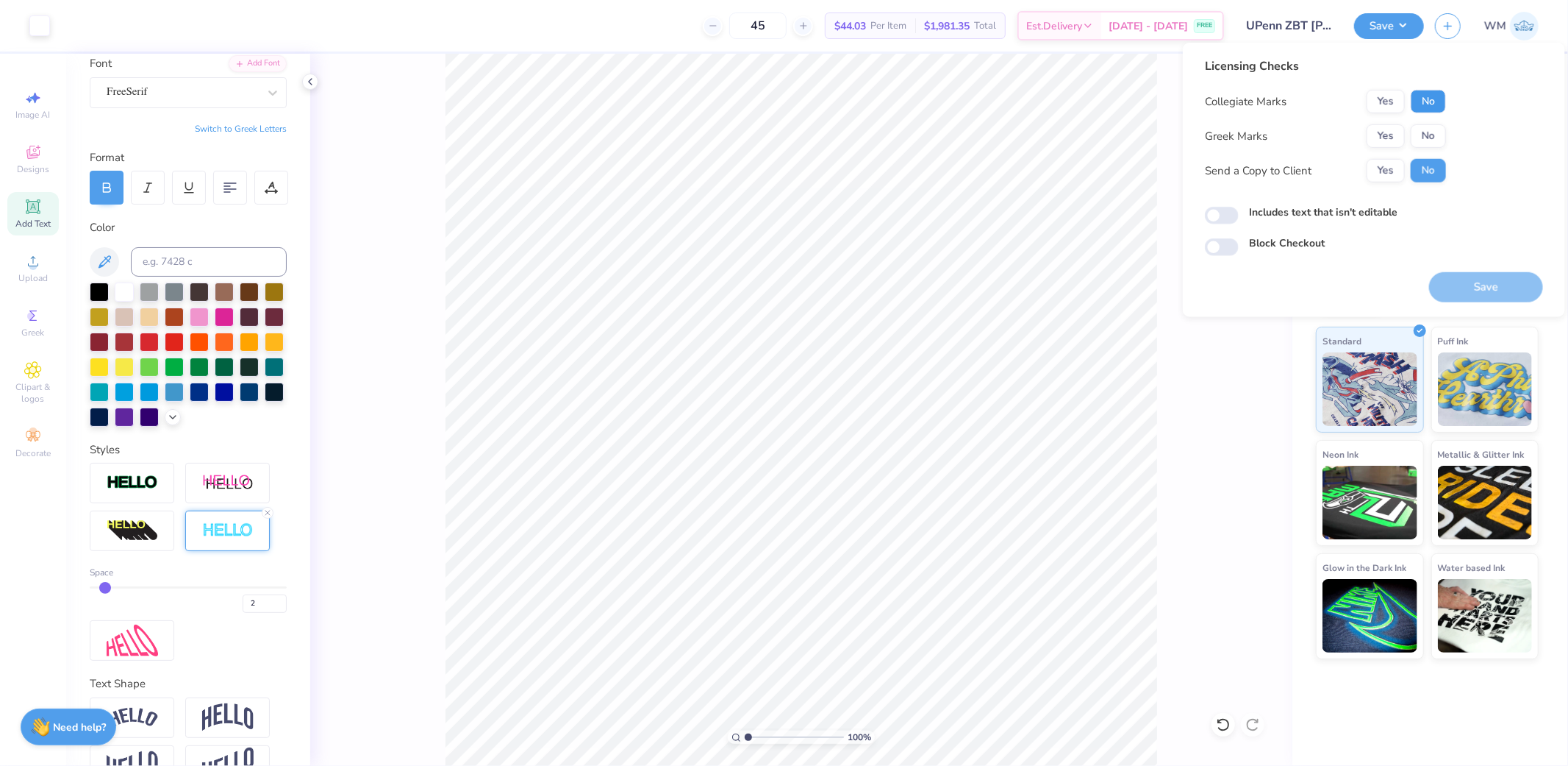
click at [1431, 100] on button "No" at bounding box center [1428, 102] width 35 height 24
click at [1382, 139] on button "Yes" at bounding box center [1386, 136] width 38 height 24
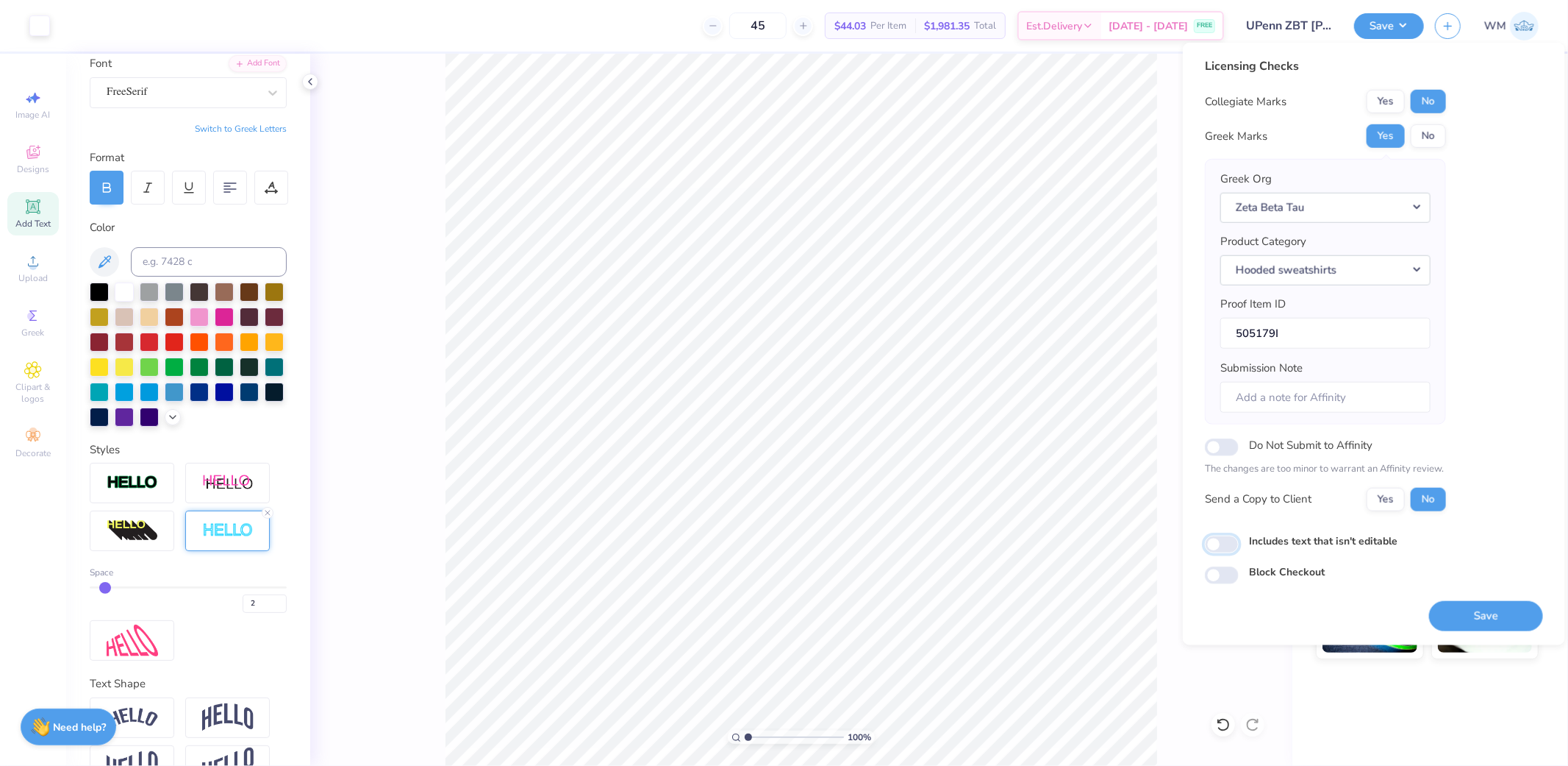
click at [1225, 549] on input "Includes text that isn't editable" at bounding box center [1222, 544] width 34 height 18
checkbox input "true"
click at [1392, 494] on button "Yes" at bounding box center [1386, 499] width 38 height 24
click at [1509, 616] on button "Save" at bounding box center [1485, 615] width 113 height 30
